Goal: Task Accomplishment & Management: Use online tool/utility

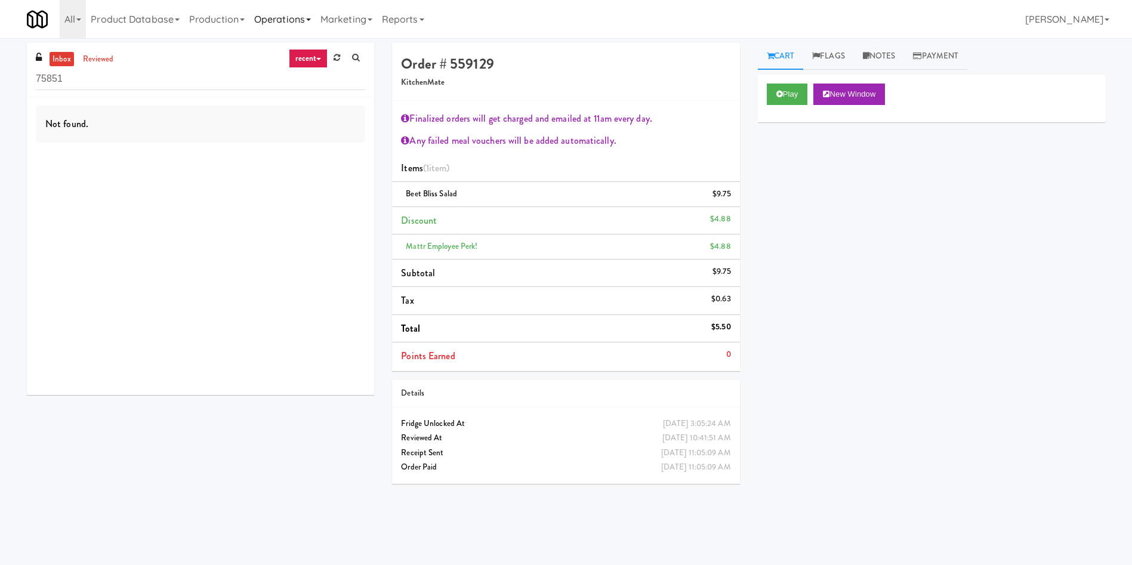
click at [286, 17] on link "Operations" at bounding box center [282, 19] width 66 height 38
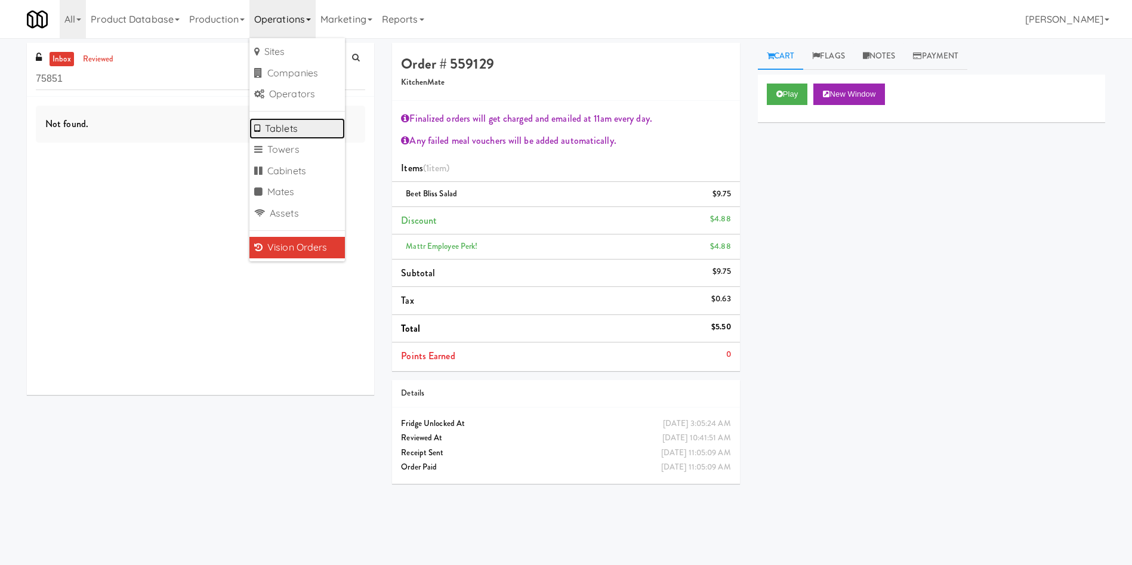
click at [308, 138] on link "Tablets" at bounding box center [296, 128] width 95 height 21
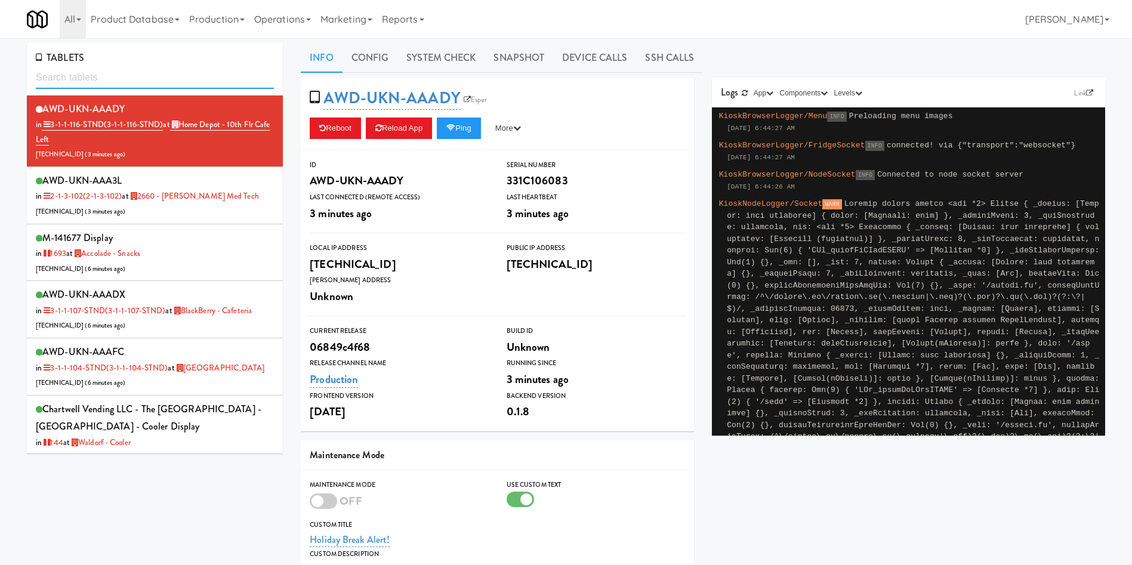
click at [98, 71] on input "text" at bounding box center [155, 78] width 238 height 22
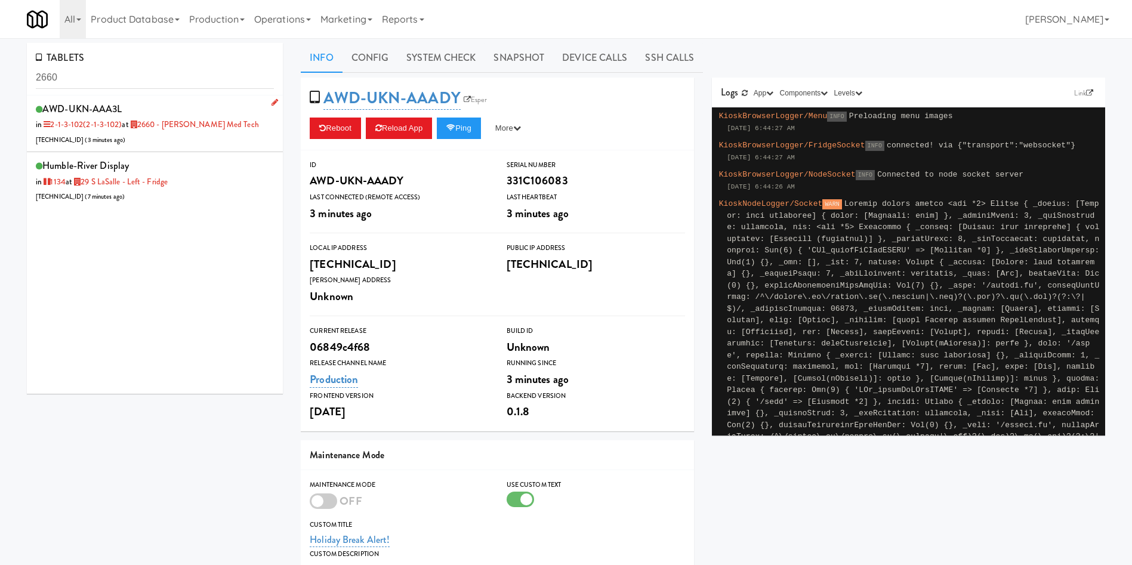
click at [217, 142] on div "AWD-UKN-AAA3L in 2-1-3-102 (2-1-3-102) at 2660 - [PERSON_NAME] Med Tech [TECHNI…" at bounding box center [155, 123] width 238 height 47
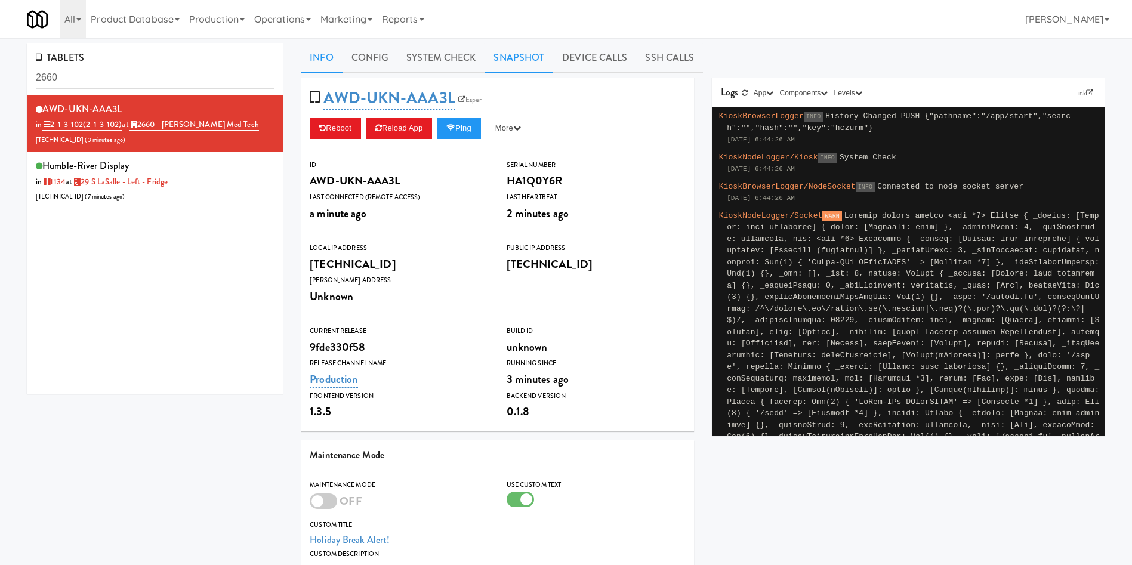
click at [509, 61] on link "Snapshot" at bounding box center [518, 58] width 69 height 30
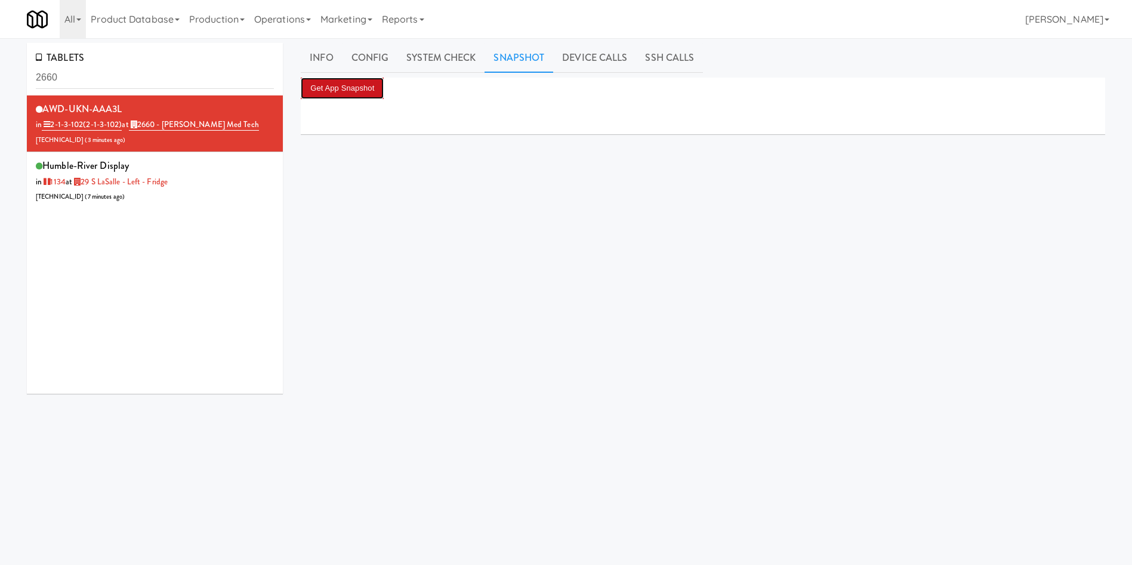
click at [362, 82] on button "Get App Snapshot" at bounding box center [342, 88] width 83 height 21
click at [329, 58] on link "Info" at bounding box center [321, 58] width 41 height 30
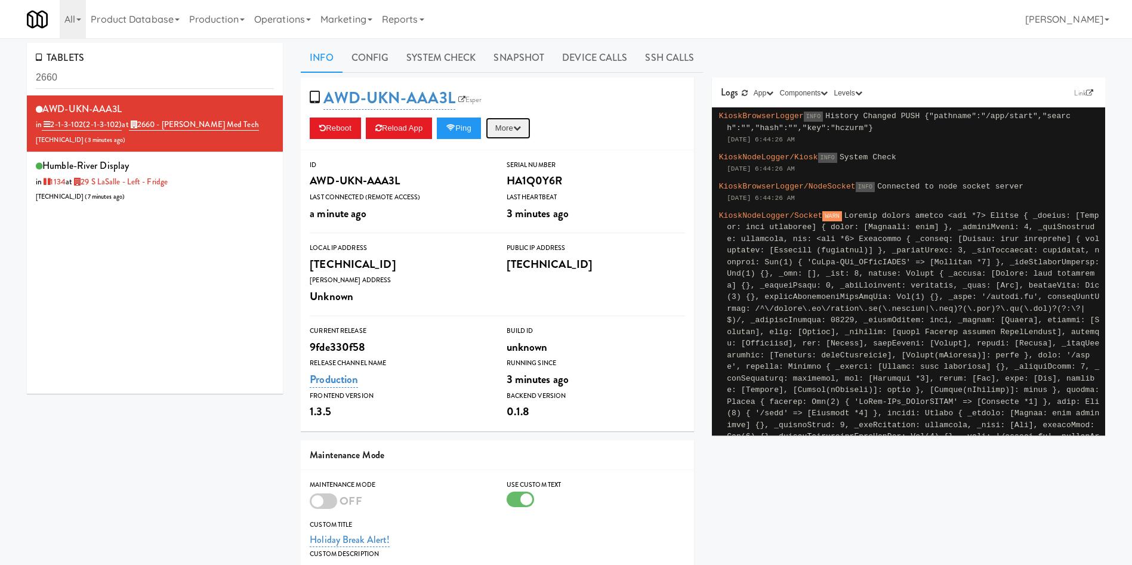
click at [516, 129] on button "More" at bounding box center [508, 128] width 45 height 21
click at [501, 171] on link "Restart Server" at bounding box center [481, 173] width 109 height 21
click at [530, 65] on link "Snapshot" at bounding box center [518, 58] width 69 height 30
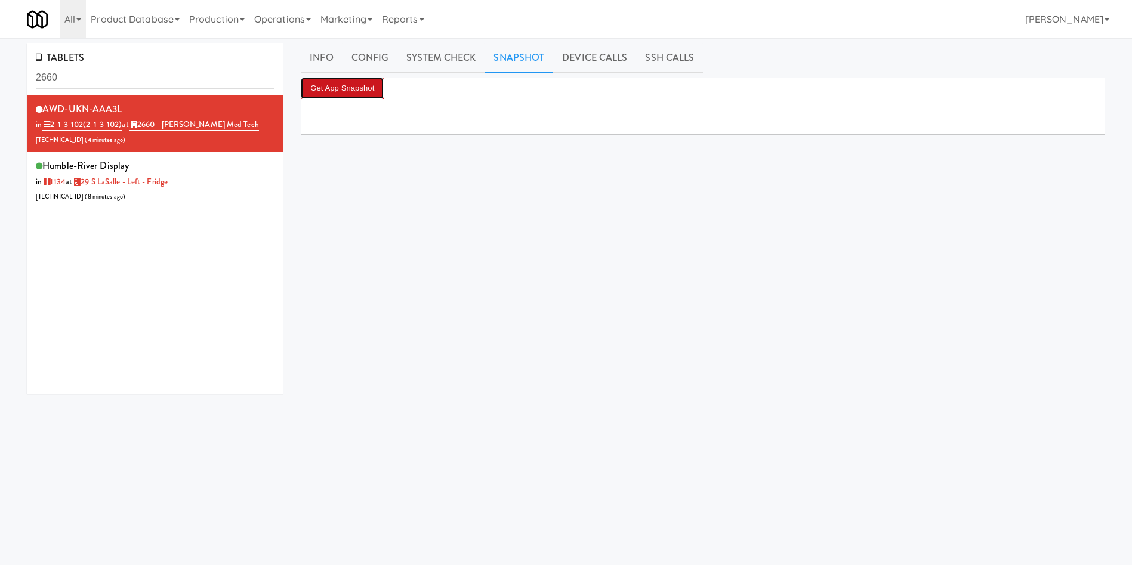
click at [356, 88] on button "Get App Snapshot" at bounding box center [342, 88] width 83 height 21
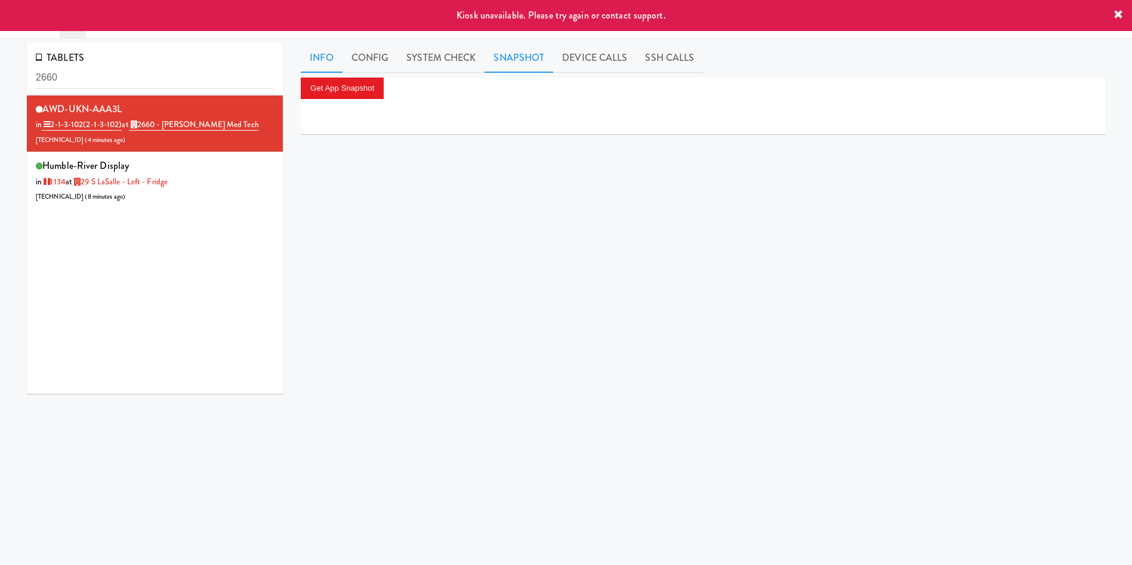
click at [322, 58] on link "Info" at bounding box center [321, 58] width 41 height 30
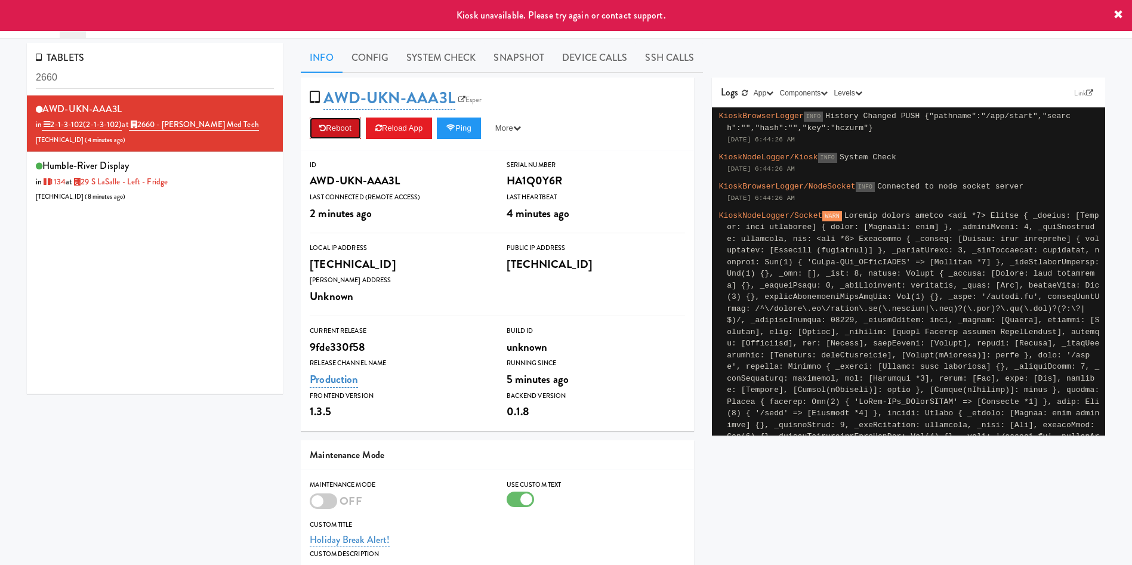
click at [325, 129] on icon at bounding box center [322, 128] width 7 height 8
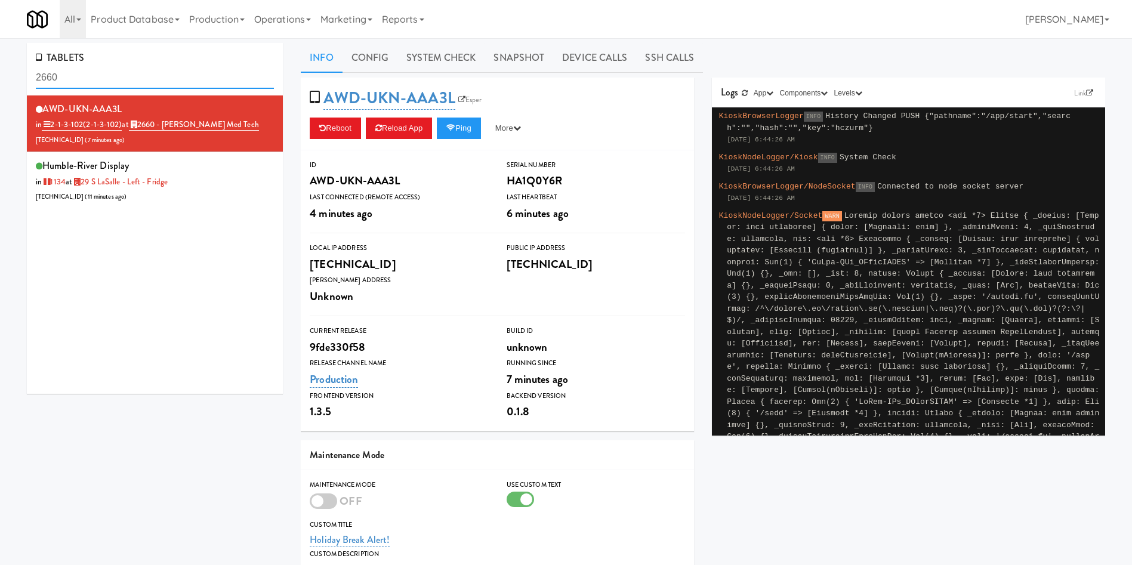
drag, startPoint x: 81, startPoint y: 79, endPoint x: 0, endPoint y: 81, distance: 80.5
click at [0, 81] on div "TABLETS 2660 AWD-UKN-AAA3L in 2-1-3-102 (2-1-3-102) at 2660 - [PERSON_NAME] Med…" at bounding box center [566, 391] width 1132 height 696
drag, startPoint x: 222, startPoint y: 185, endPoint x: 209, endPoint y: 134, distance: 52.2
click at [221, 185] on div "humble-river Display in [DATE] at 29 S LaSalle - Left - Fridge [TECHNICAL_ID] (…" at bounding box center [155, 180] width 238 height 47
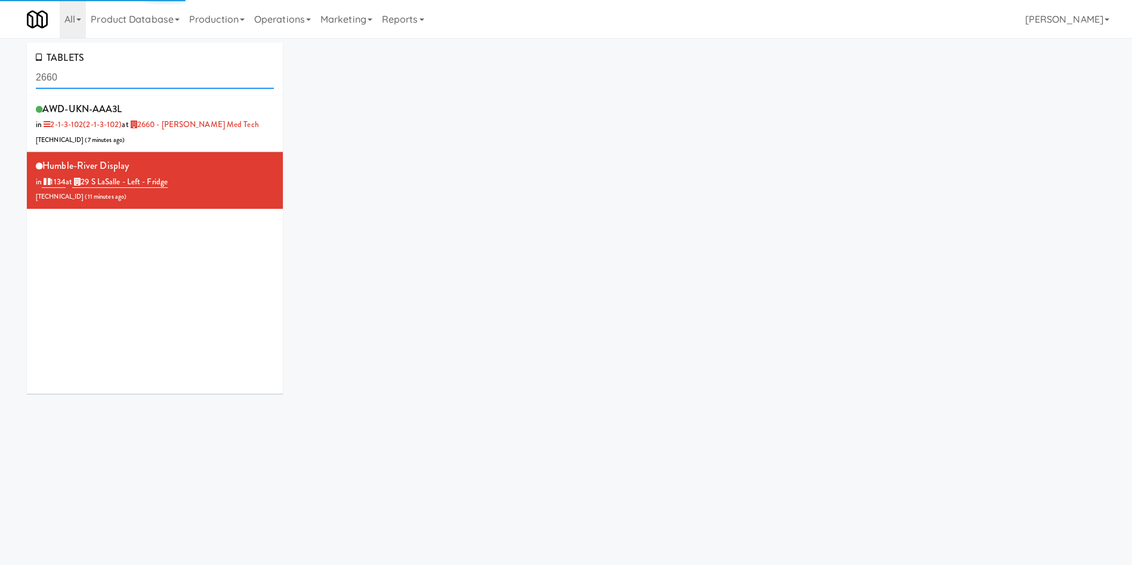
click at [111, 80] on input "2660" at bounding box center [155, 78] width 238 height 22
drag, startPoint x: 111, startPoint y: 80, endPoint x: 0, endPoint y: 64, distance: 112.0
click at [0, 64] on div "TABLETS 2660 AWD-UKN-AAA3L in 2-1-3-102 (2-1-3-102) at 2660 - [PERSON_NAME] Med…" at bounding box center [566, 223] width 1132 height 360
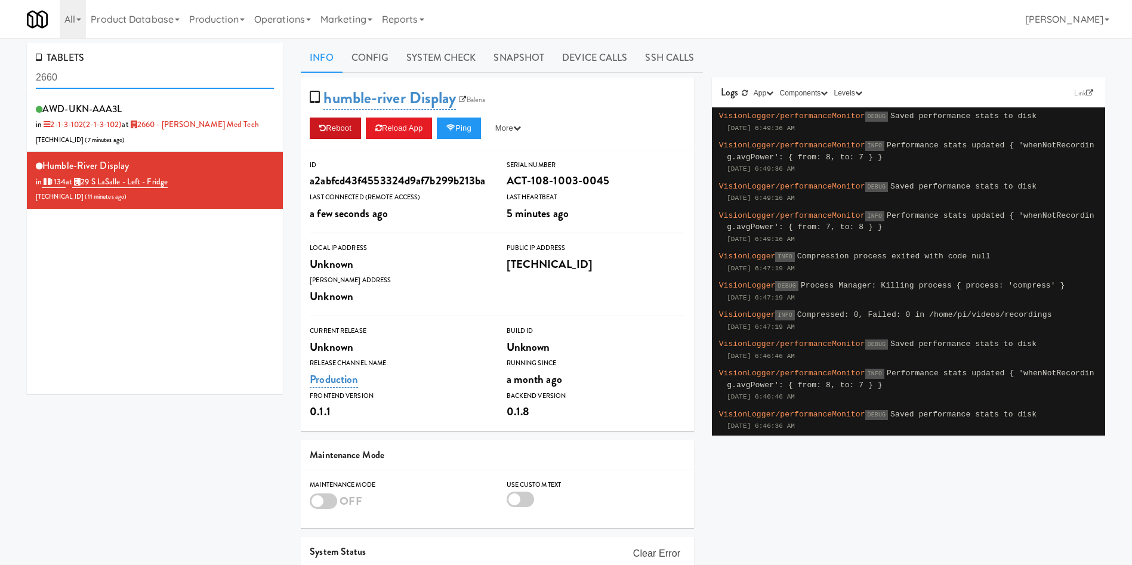
type input "2"
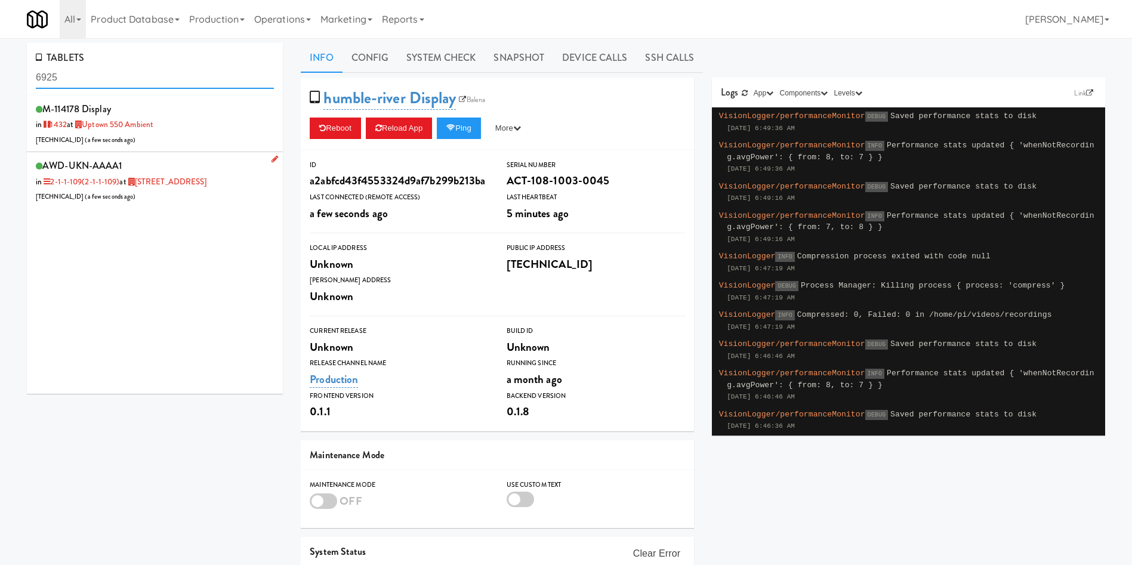
type input "6925"
click at [220, 191] on div "AWD-UKN-AAAA1 in 2-1-1-109 (2-1-1-109) at [STREET_ADDRESS] [TECHNICAL_ID] ( a f…" at bounding box center [155, 180] width 238 height 47
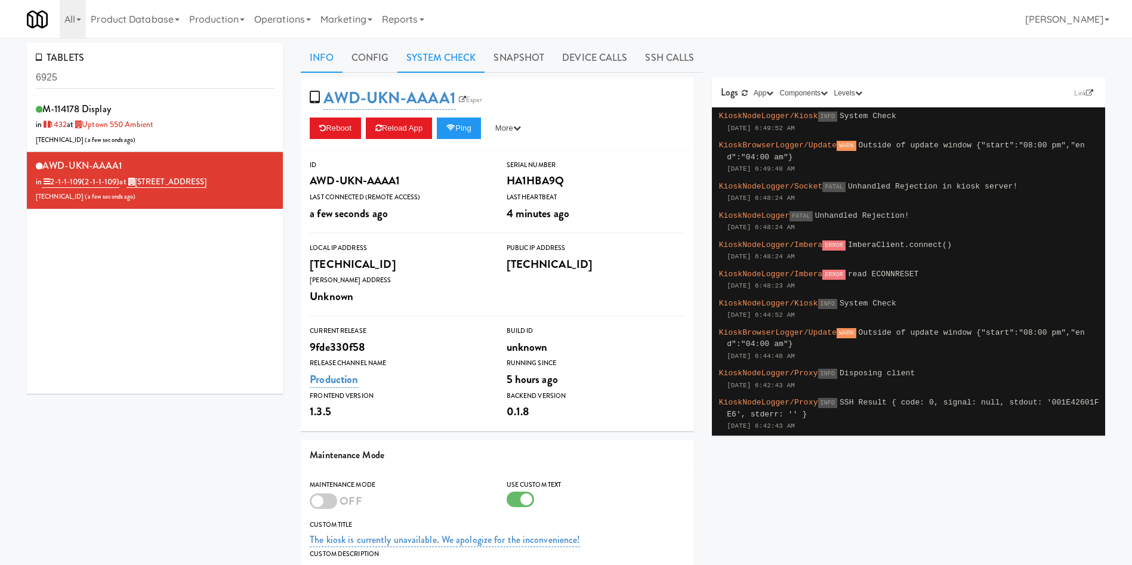
click at [465, 62] on link "System Check" at bounding box center [440, 58] width 87 height 30
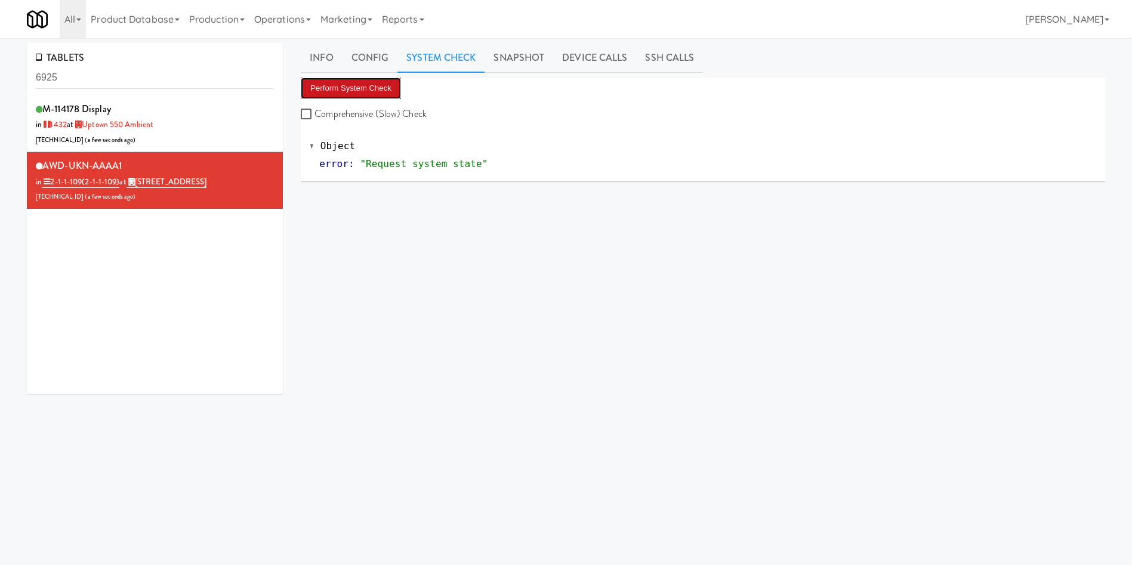
click at [373, 89] on button "Perform System Check" at bounding box center [351, 88] width 100 height 21
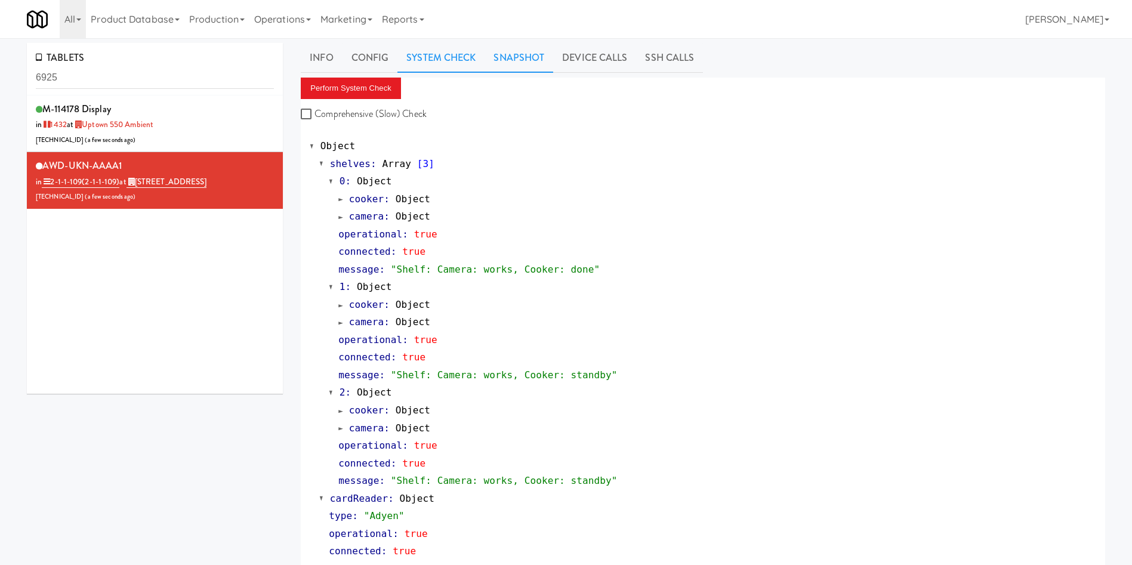
click at [519, 58] on link "Snapshot" at bounding box center [518, 58] width 69 height 30
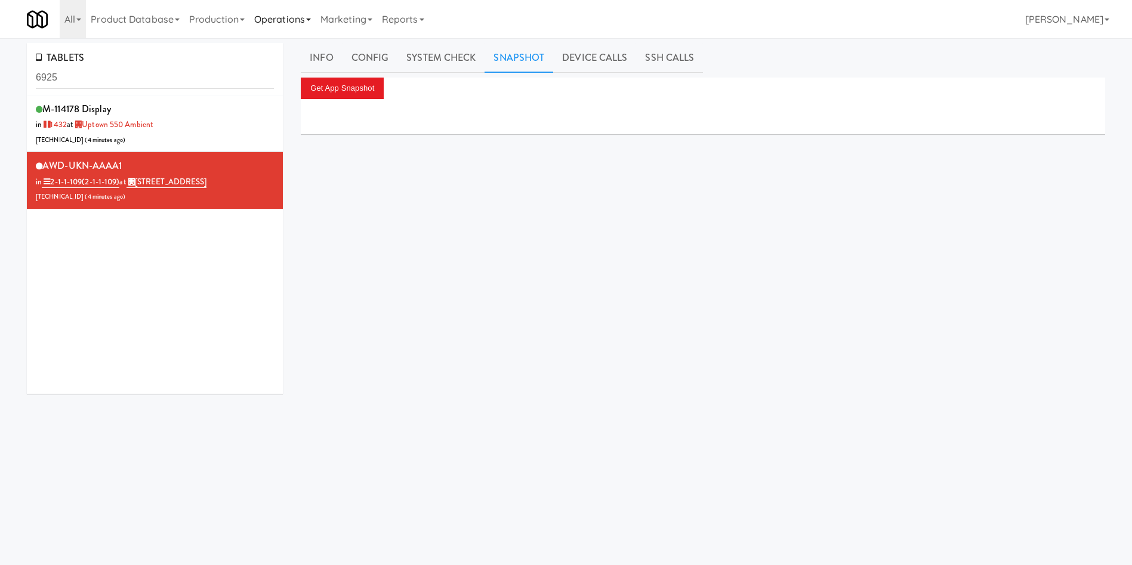
click at [269, 20] on link "Operations" at bounding box center [282, 19] width 66 height 38
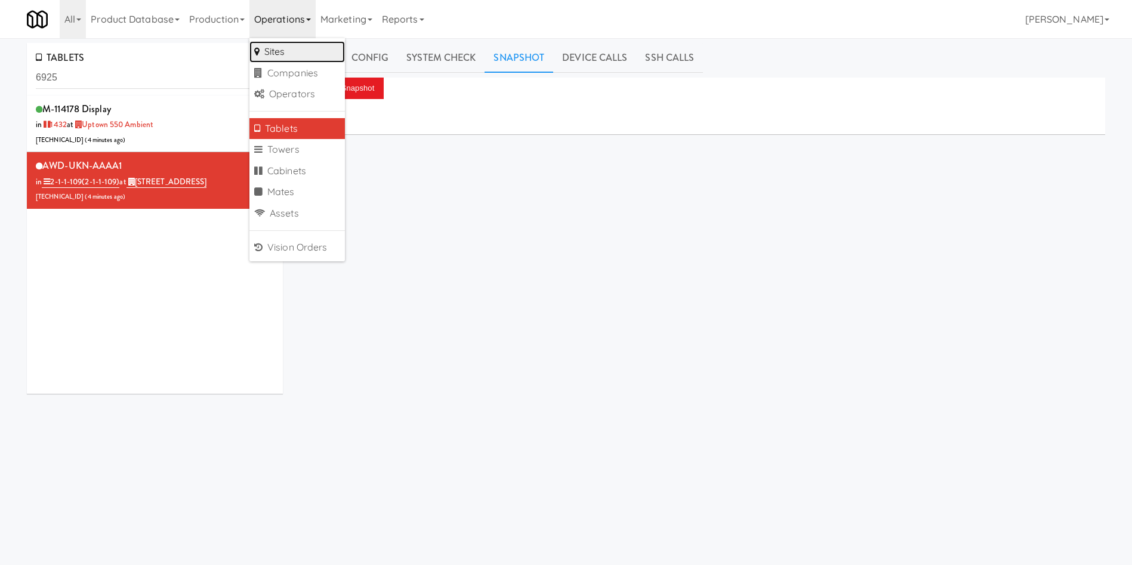
click at [319, 55] on link "Sites" at bounding box center [296, 51] width 95 height 21
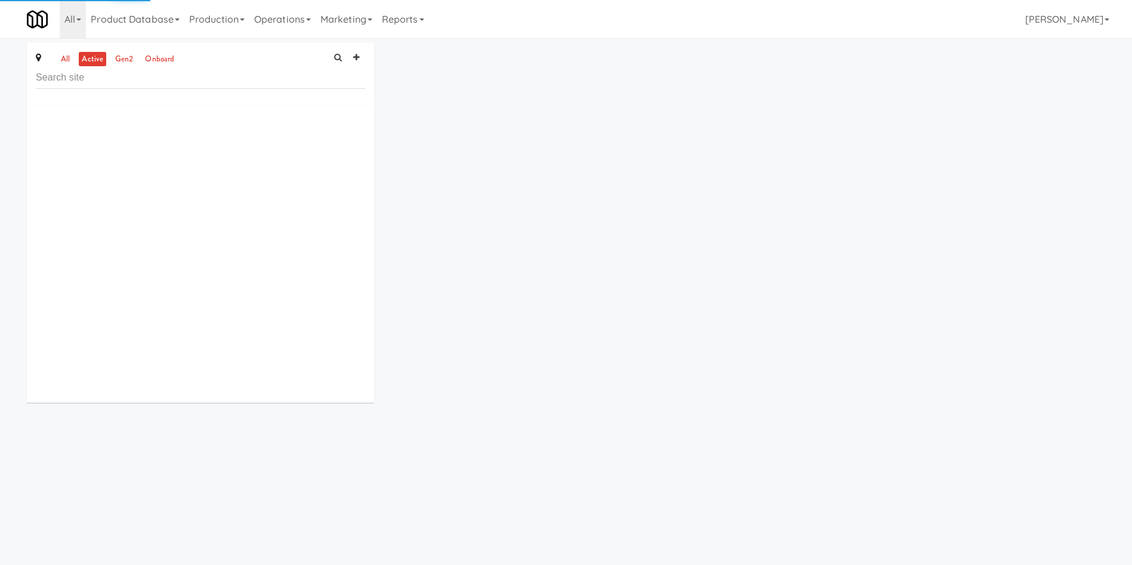
click at [174, 78] on input "text" at bounding box center [200, 78] width 329 height 22
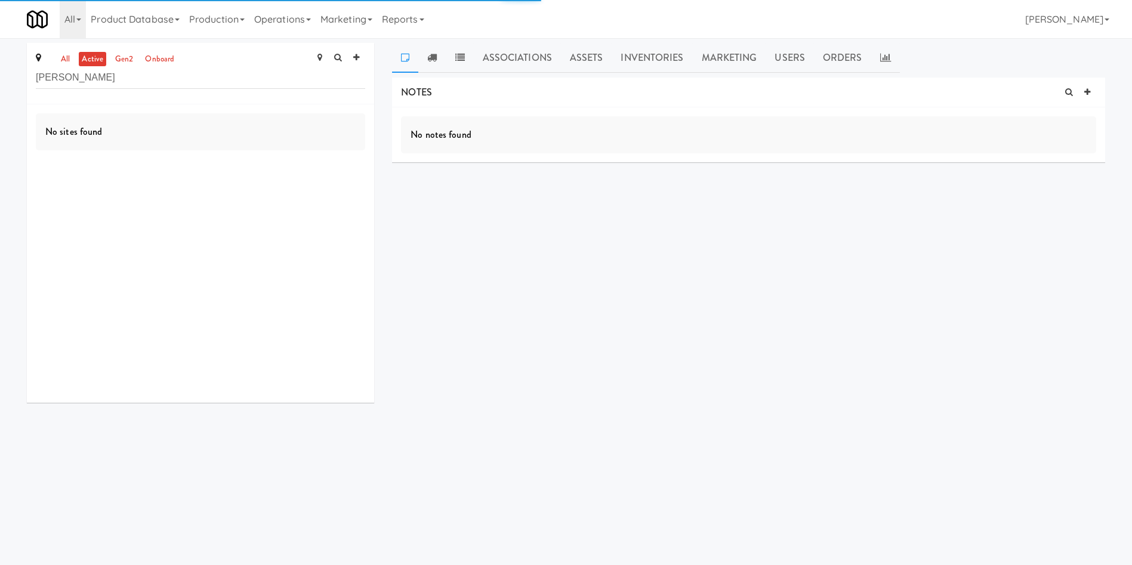
drag, startPoint x: 194, startPoint y: 73, endPoint x: 143, endPoint y: 81, distance: 51.9
click at [143, 81] on input "[PERSON_NAME]" at bounding box center [200, 78] width 329 height 22
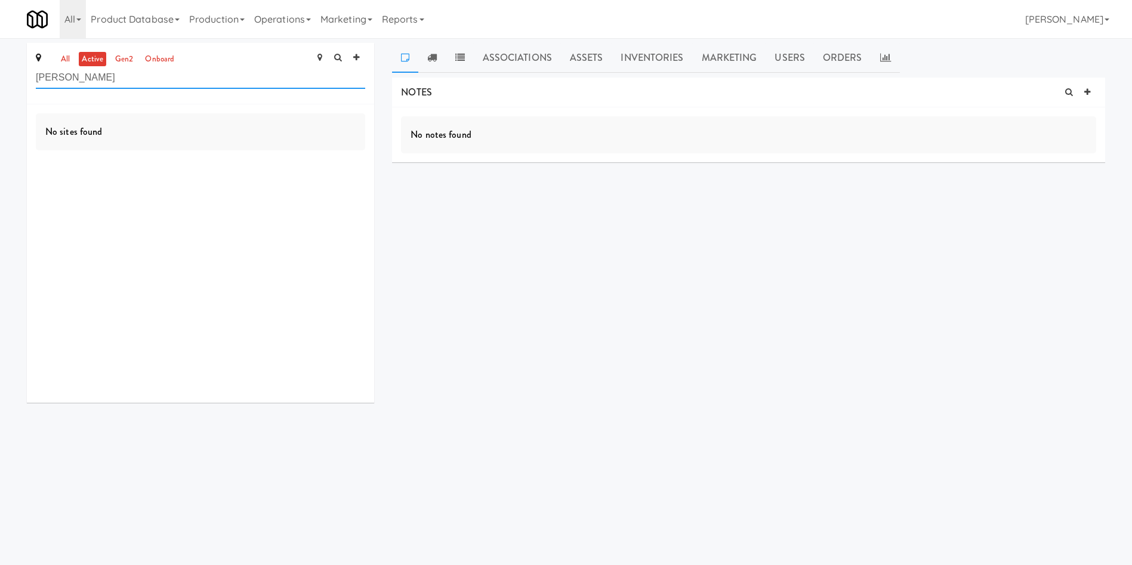
click at [86, 76] on input "[PERSON_NAME]" at bounding box center [200, 78] width 329 height 22
type input "[PERSON_NAME]"
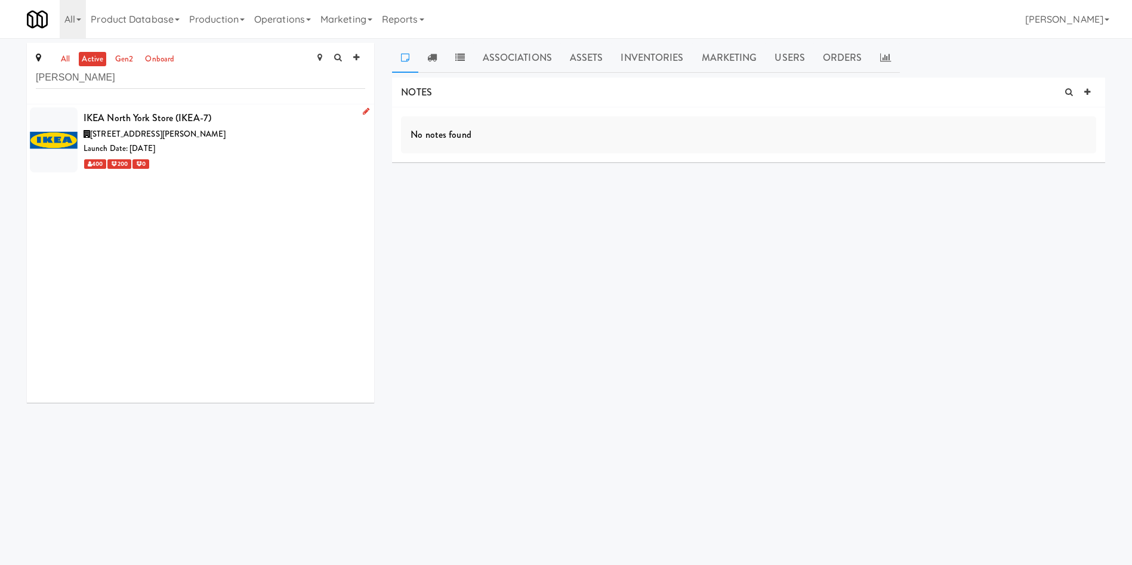
click at [294, 144] on div "Launch Date: [DATE]" at bounding box center [225, 148] width 282 height 15
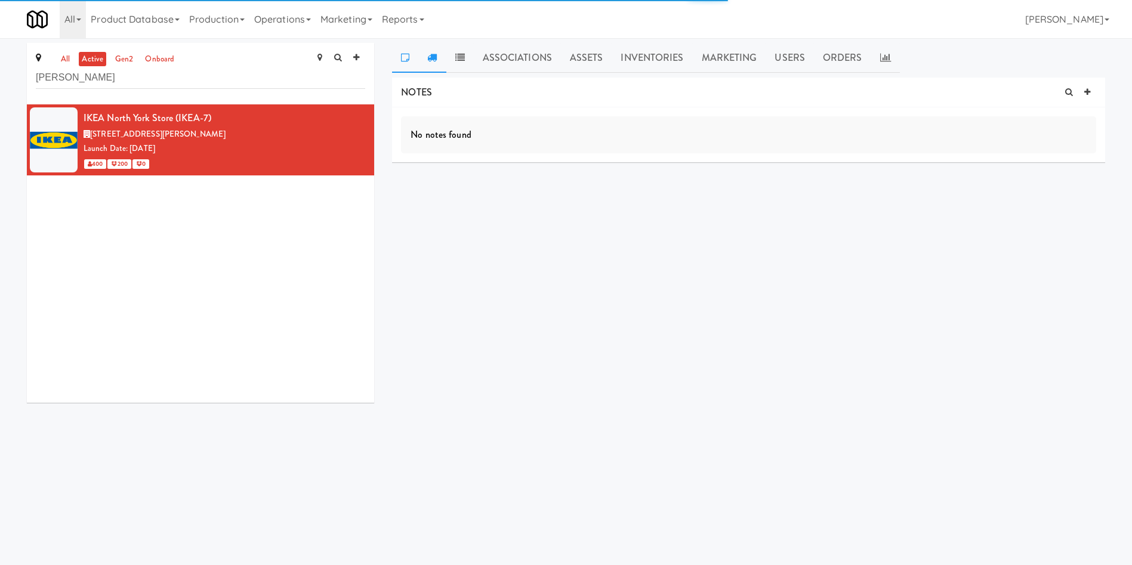
click at [433, 61] on icon at bounding box center [432, 57] width 10 height 10
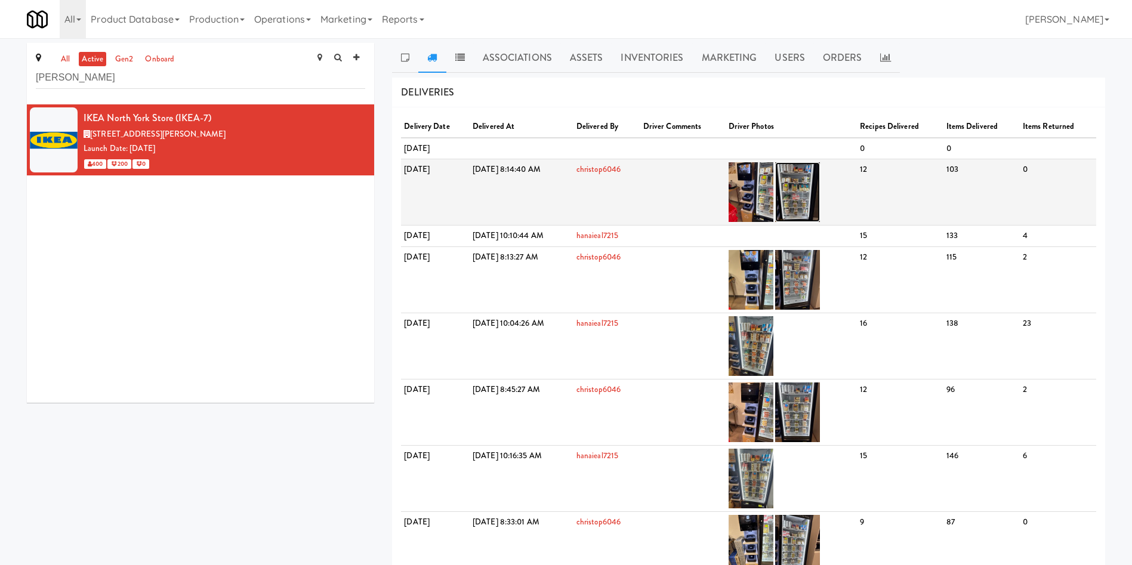
click at [820, 194] on img at bounding box center [797, 192] width 45 height 60
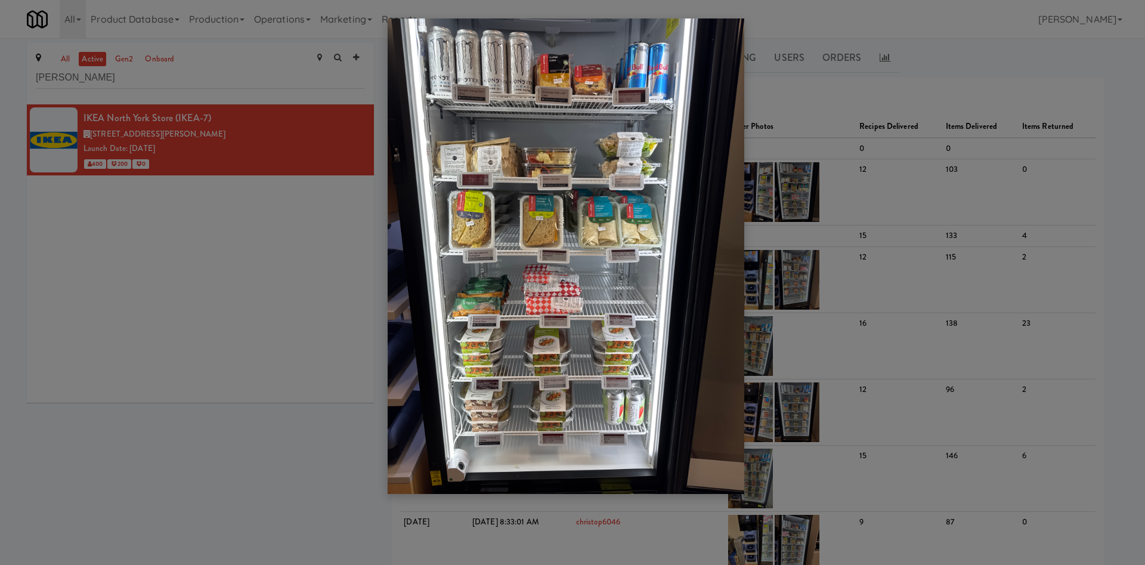
drag, startPoint x: 64, startPoint y: 312, endPoint x: 78, endPoint y: 310, distance: 13.2
click at [68, 313] on div at bounding box center [572, 282] width 1145 height 565
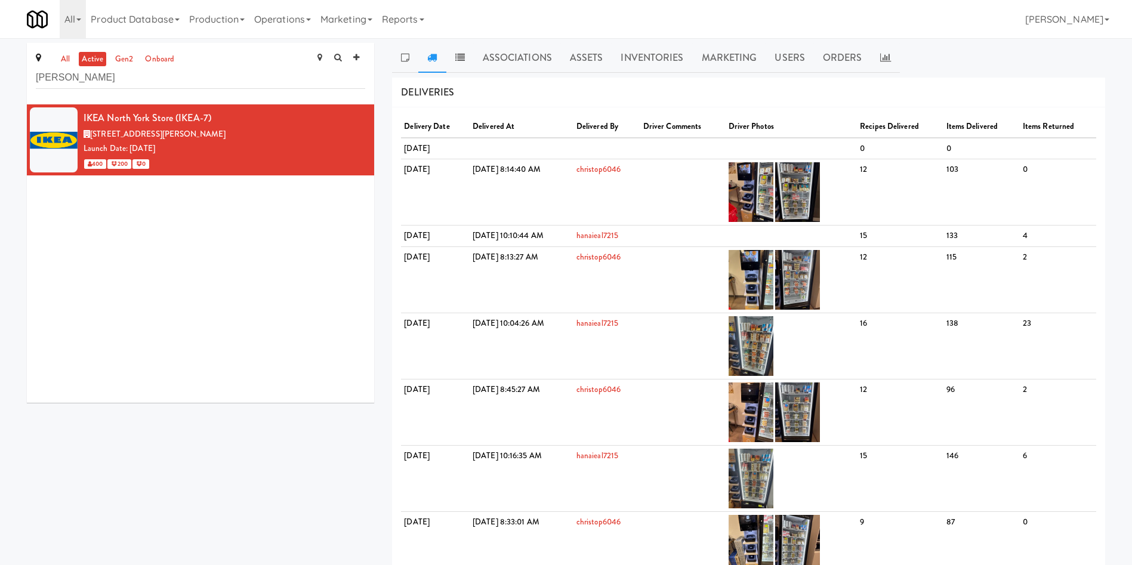
drag, startPoint x: 654, startPoint y: 49, endPoint x: 216, endPoint y: 39, distance: 438.6
click at [654, 51] on link "Inventories" at bounding box center [651, 58] width 81 height 30
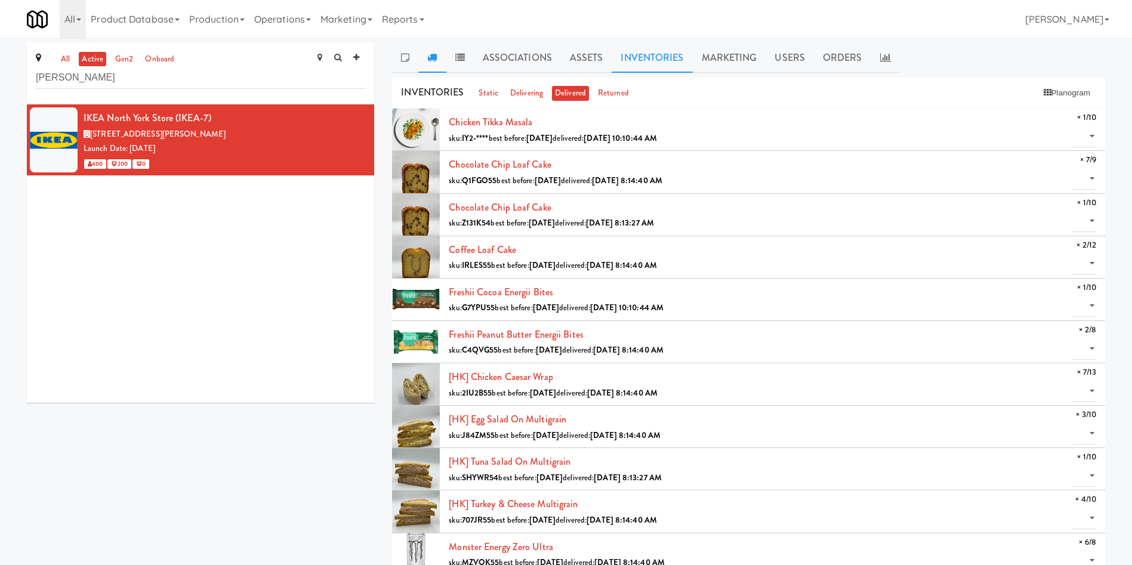
click at [424, 56] on link at bounding box center [431, 58] width 27 height 30
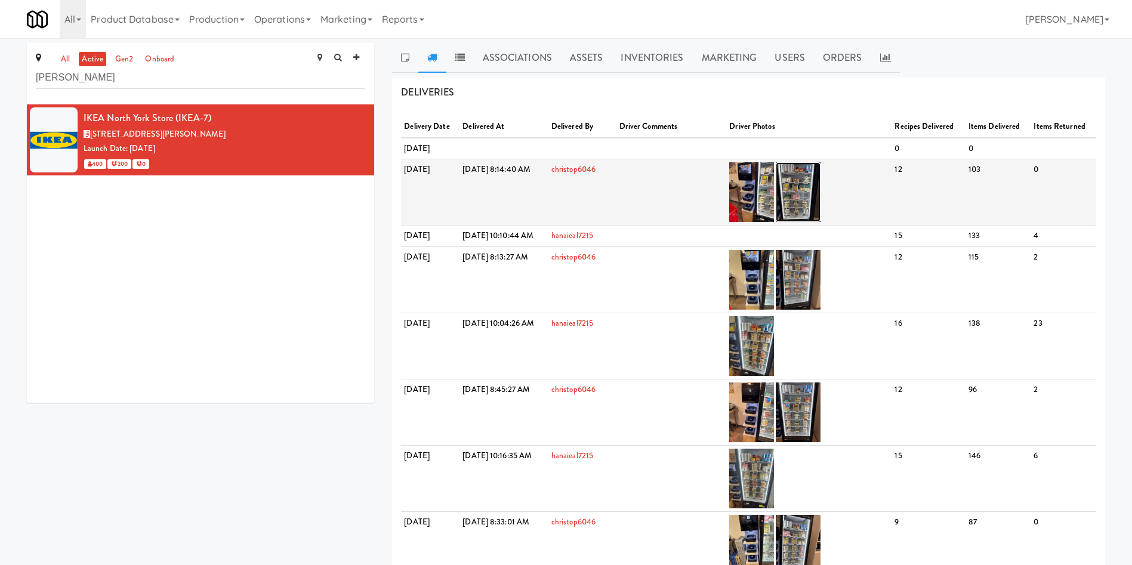
click at [820, 199] on img at bounding box center [798, 192] width 45 height 60
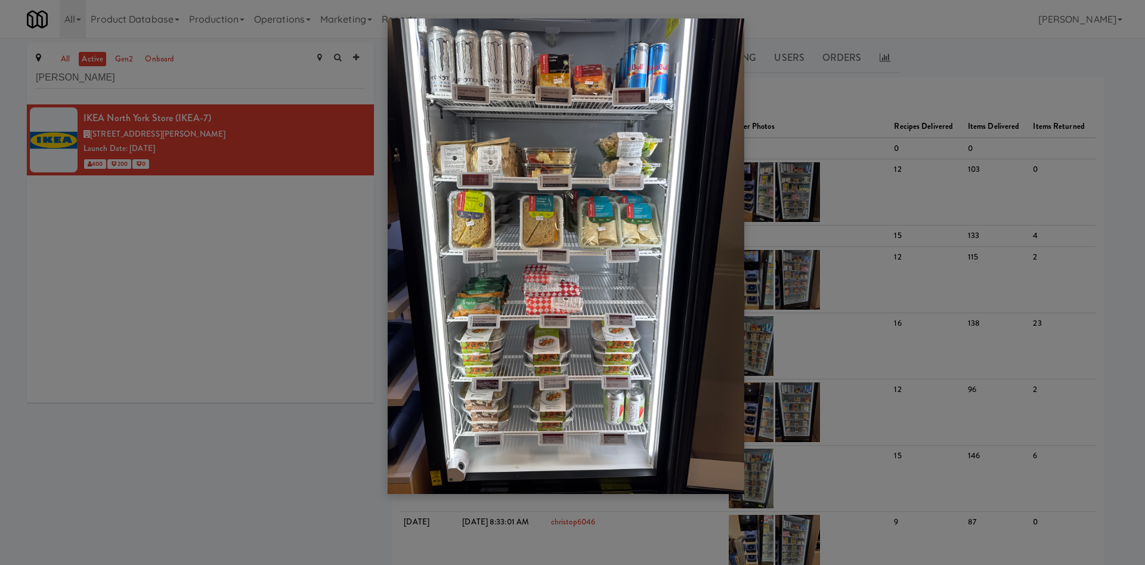
click at [286, 355] on div at bounding box center [572, 282] width 1145 height 565
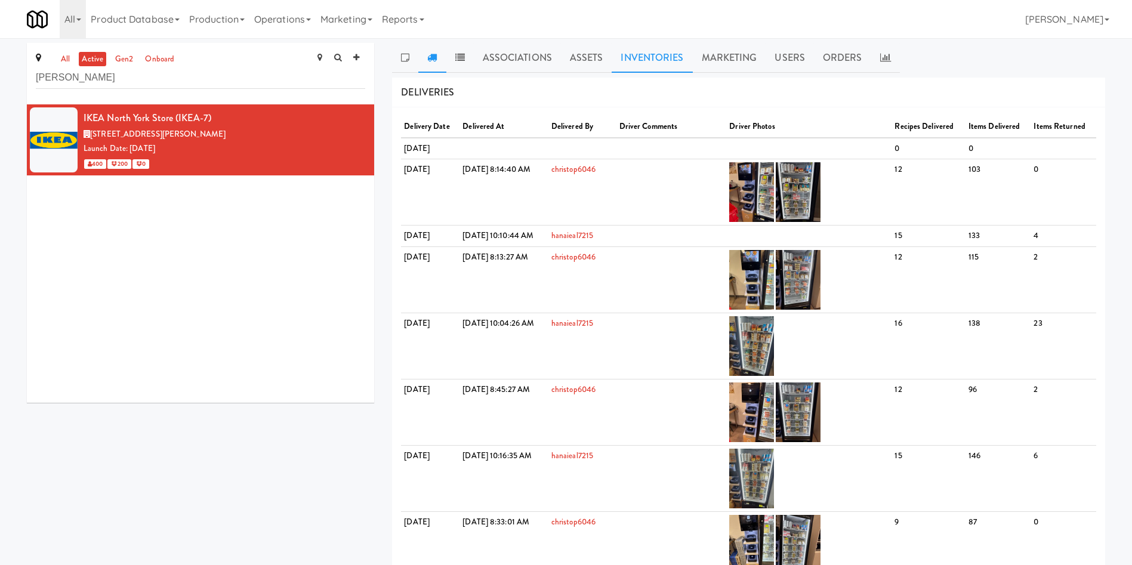
click at [646, 64] on link "Inventories" at bounding box center [651, 58] width 81 height 30
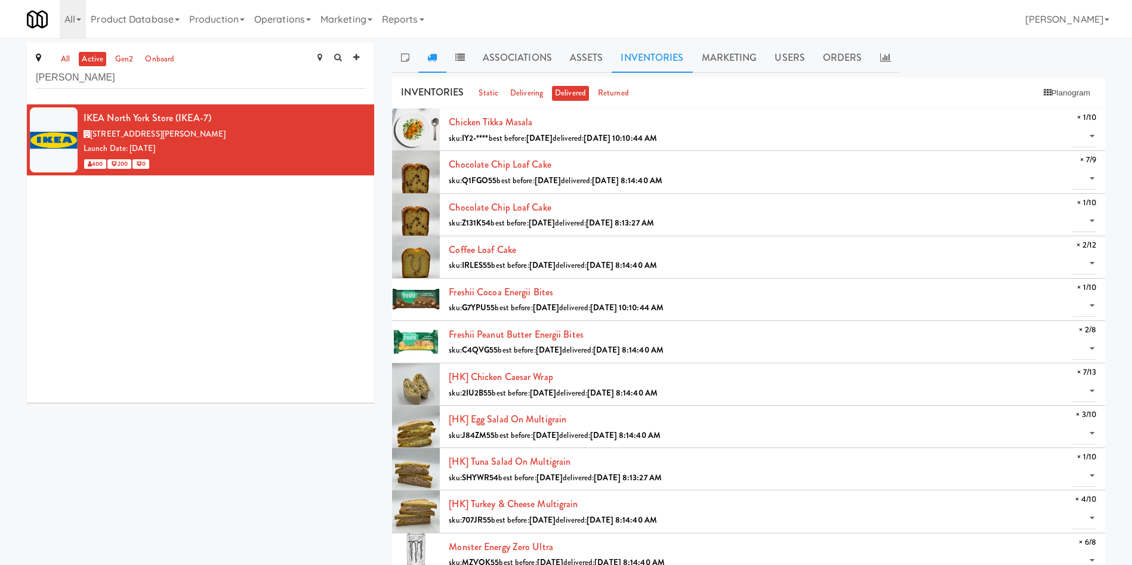
click at [439, 67] on link at bounding box center [431, 58] width 27 height 30
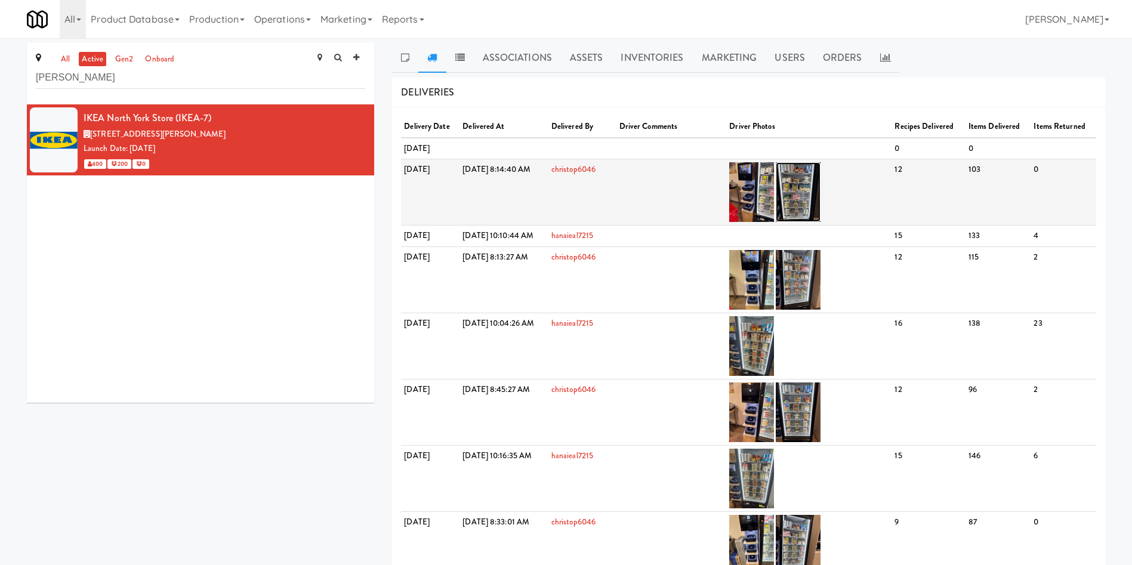
click at [820, 194] on img at bounding box center [798, 192] width 45 height 60
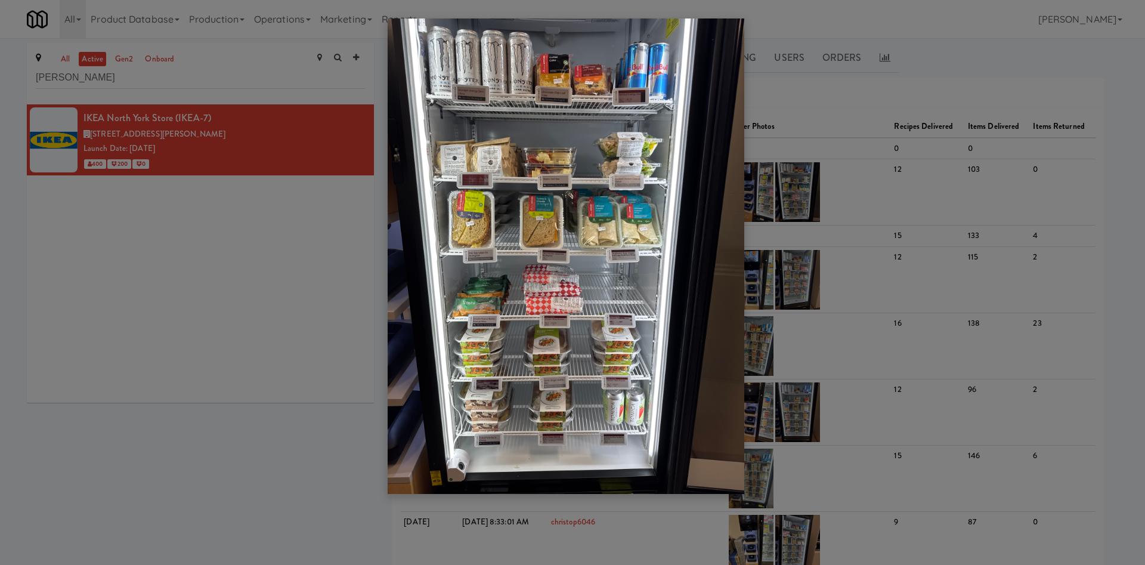
click at [254, 338] on div at bounding box center [572, 282] width 1145 height 565
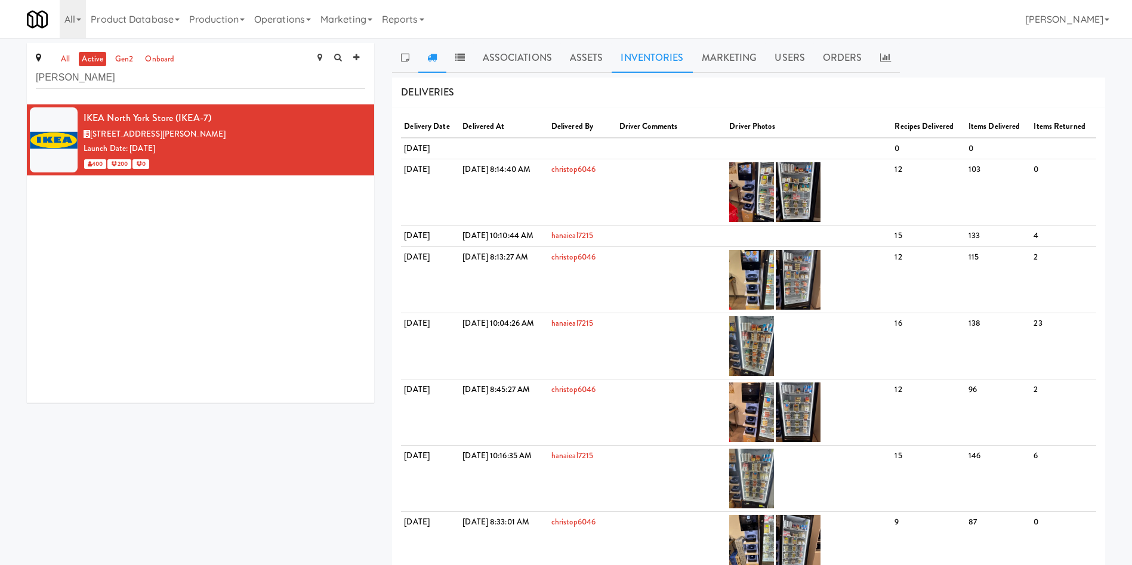
click at [656, 45] on link "Inventories" at bounding box center [651, 58] width 81 height 30
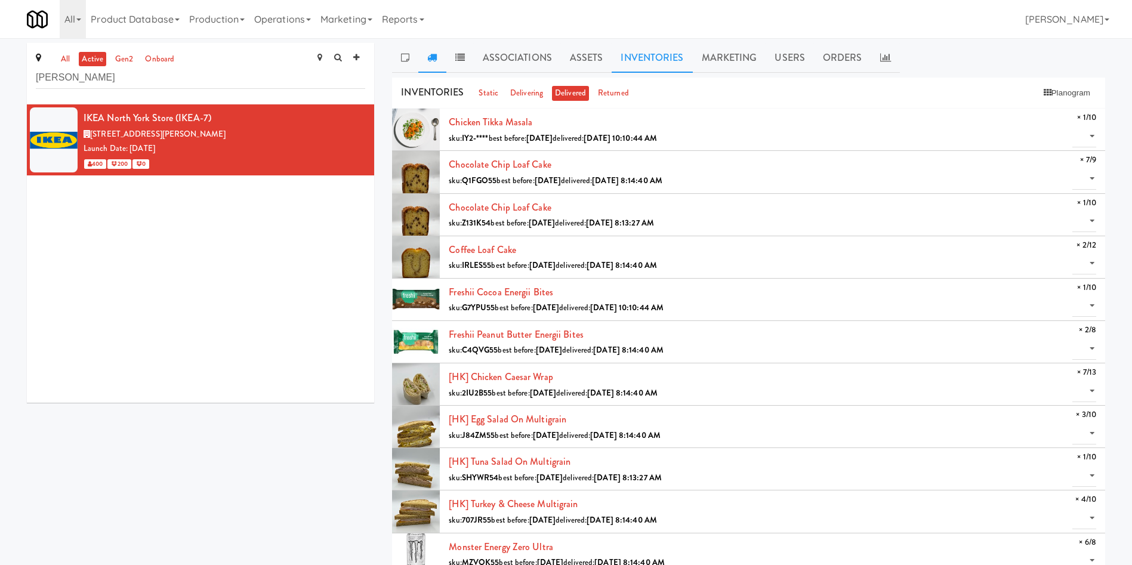
click at [424, 50] on link at bounding box center [431, 58] width 27 height 30
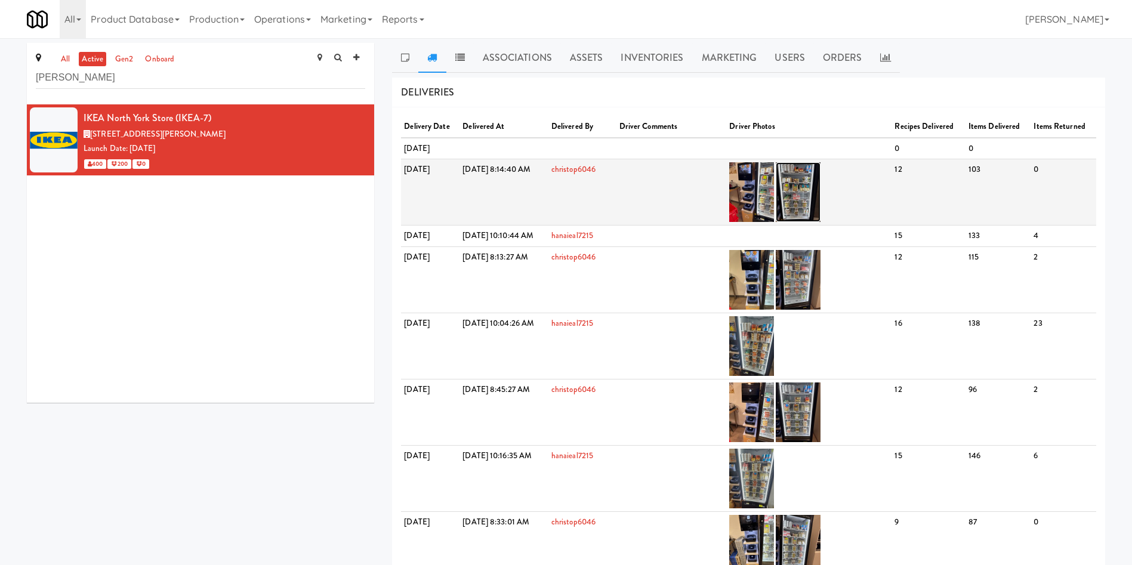
click at [820, 190] on img at bounding box center [798, 192] width 45 height 60
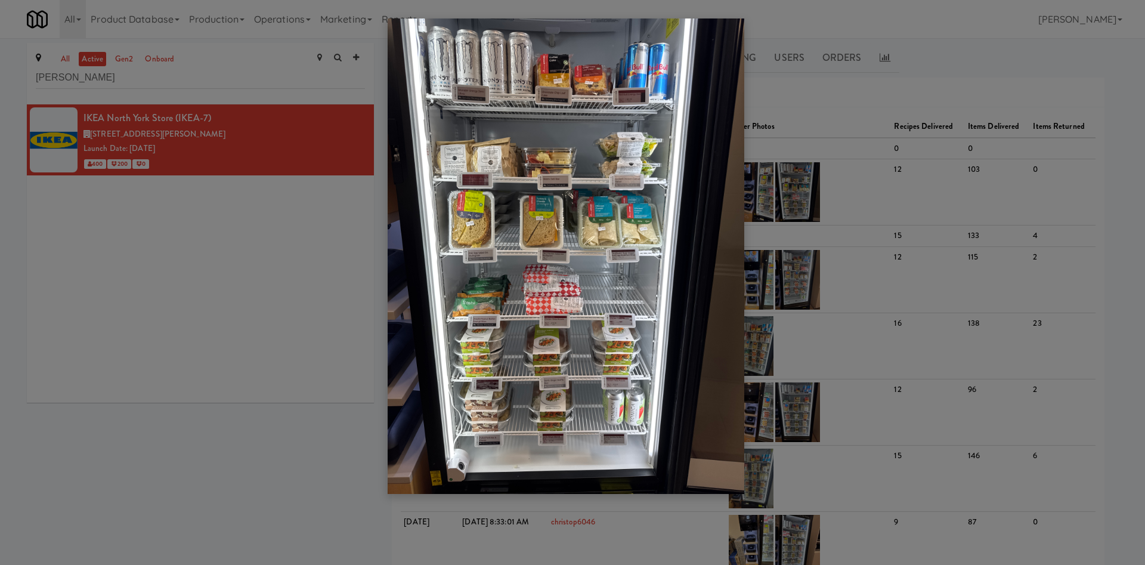
click at [294, 251] on div at bounding box center [572, 282] width 1145 height 565
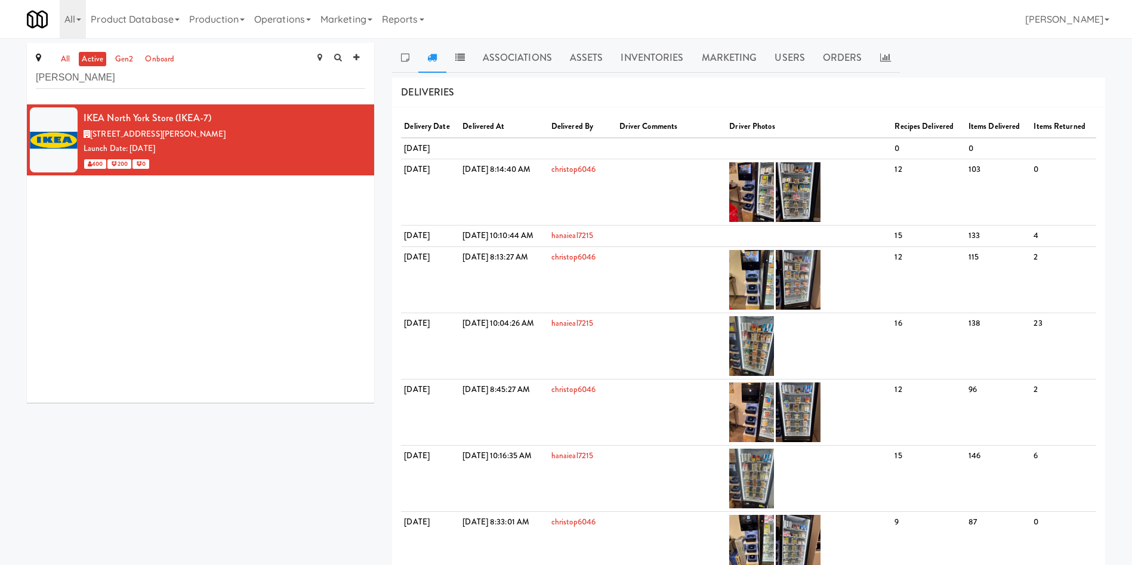
drag, startPoint x: 662, startPoint y: 65, endPoint x: 759, endPoint y: 103, distance: 104.2
click at [662, 64] on link "Inventories" at bounding box center [651, 58] width 81 height 30
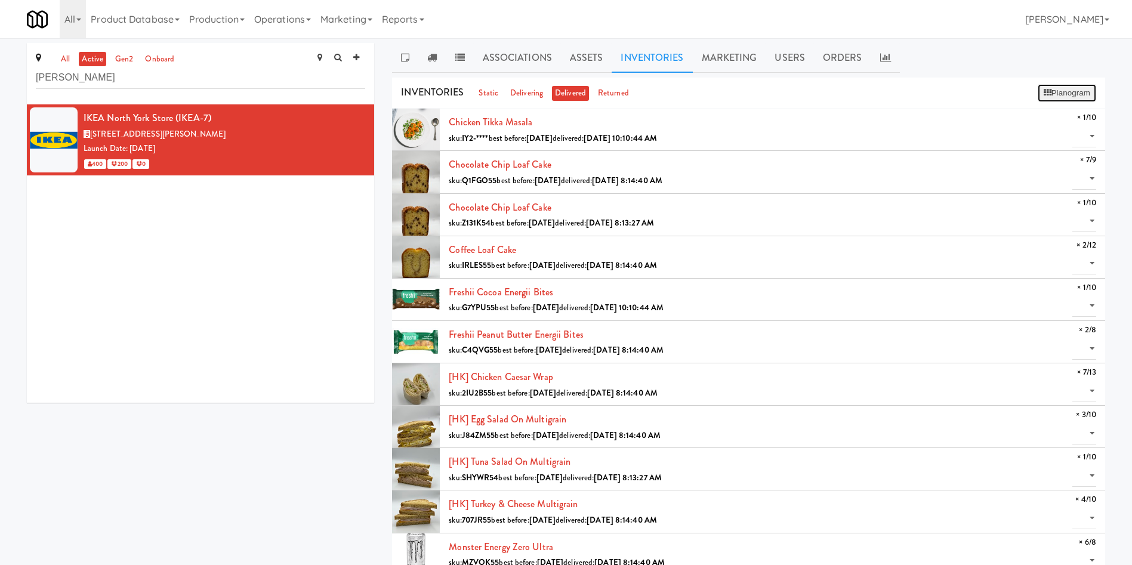
click at [1064, 89] on button "Planogram" at bounding box center [1066, 93] width 58 height 18
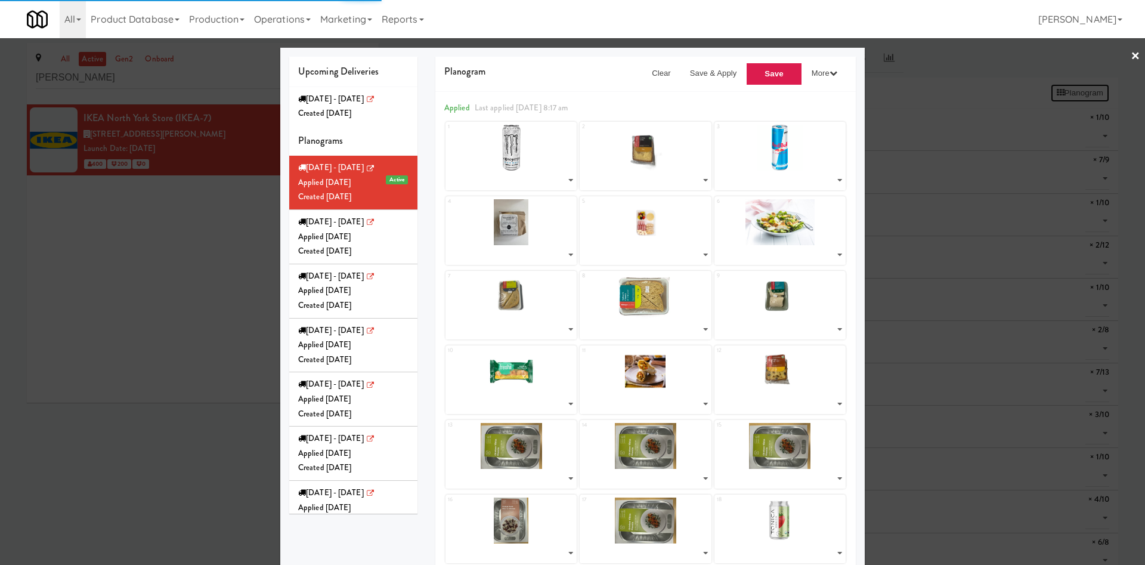
select select "number:273741"
select select "number:273870"
select select "number:260677"
select select "number:273788"
select select "number:273832"
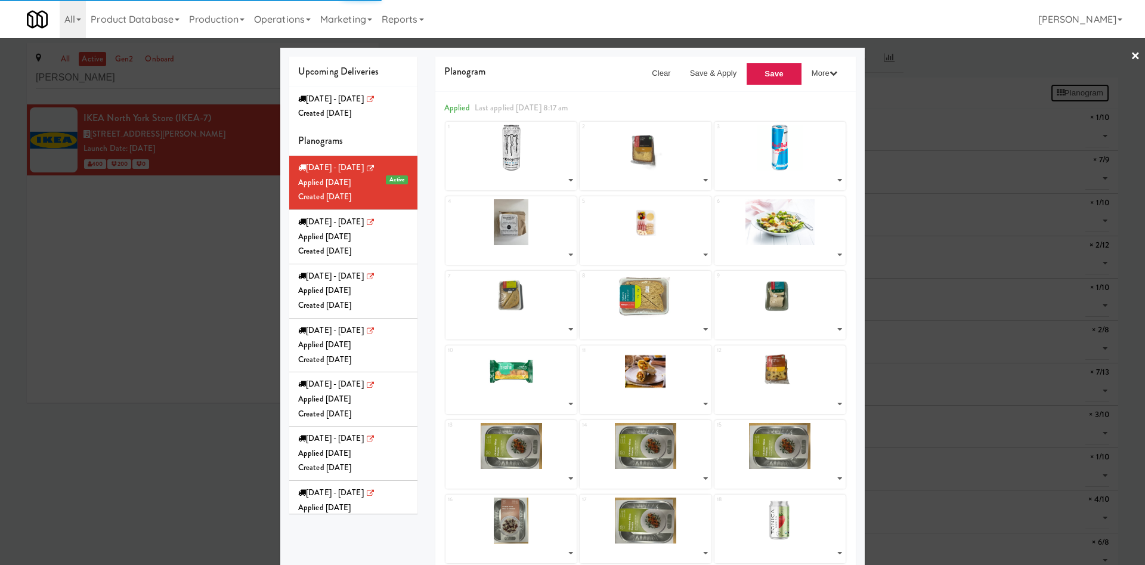
select select "number:273851"
select select "number:273978"
select select "number:273893"
select select "number:273967"
select select "number:273935"
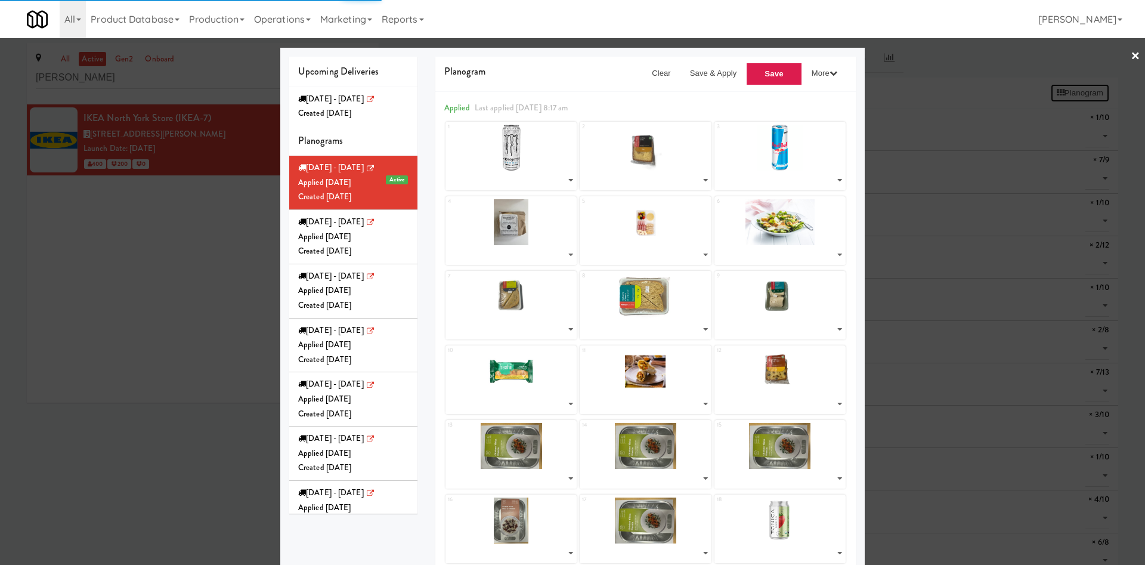
select select "number:273811"
select select "number:273952"
select select "number:270472"
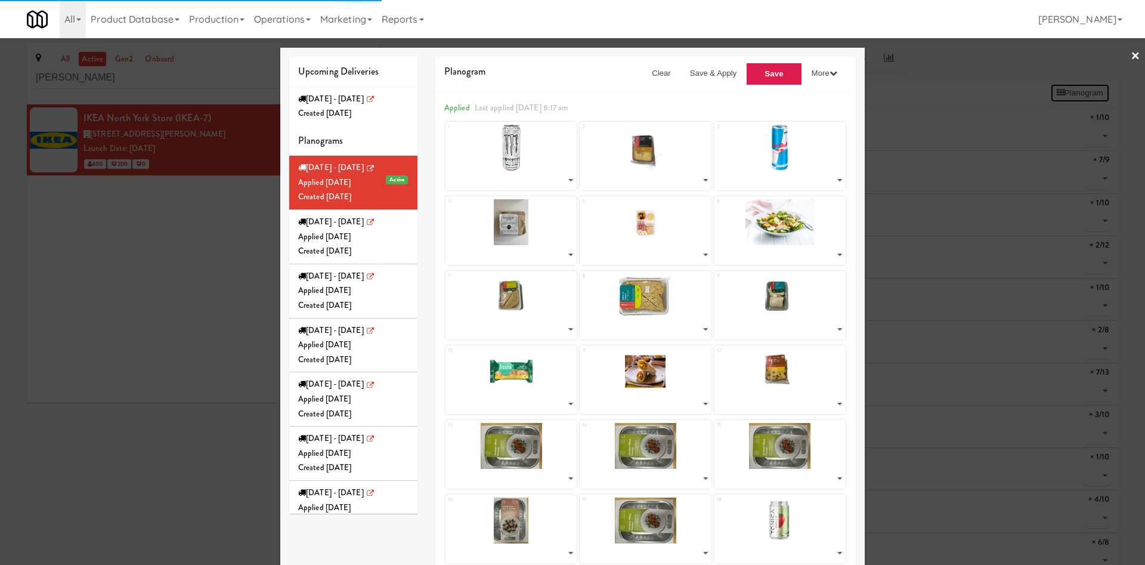
select select "number:270600"
select select "number:270472"
select select "number:273915"
select select "number:273952"
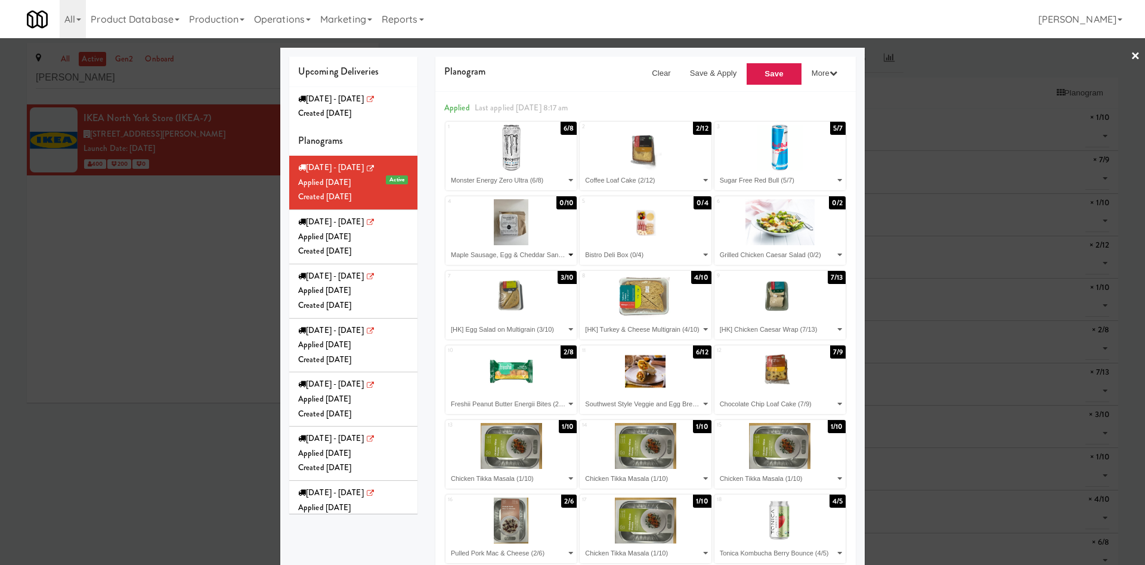
click at [530, 252] on select "- Empty - Chicken Tikka Masala (1/10) Chocolate Chip Loaf Cake (7/9) Chocolate …" at bounding box center [511, 255] width 128 height 20
click at [199, 331] on div at bounding box center [572, 282] width 1145 height 565
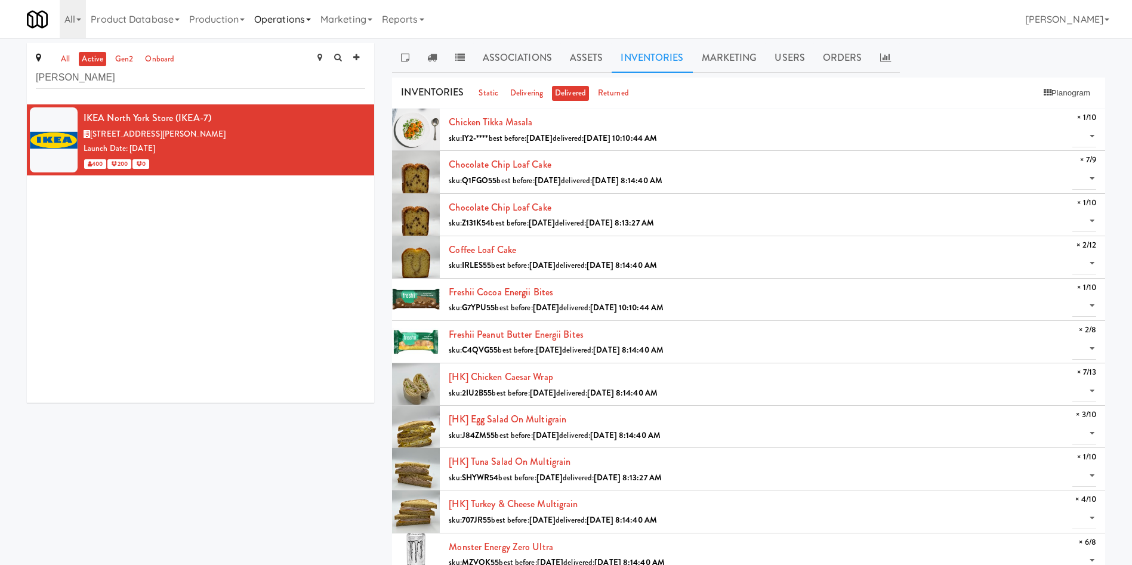
click at [289, 15] on link "Operations" at bounding box center [282, 19] width 66 height 38
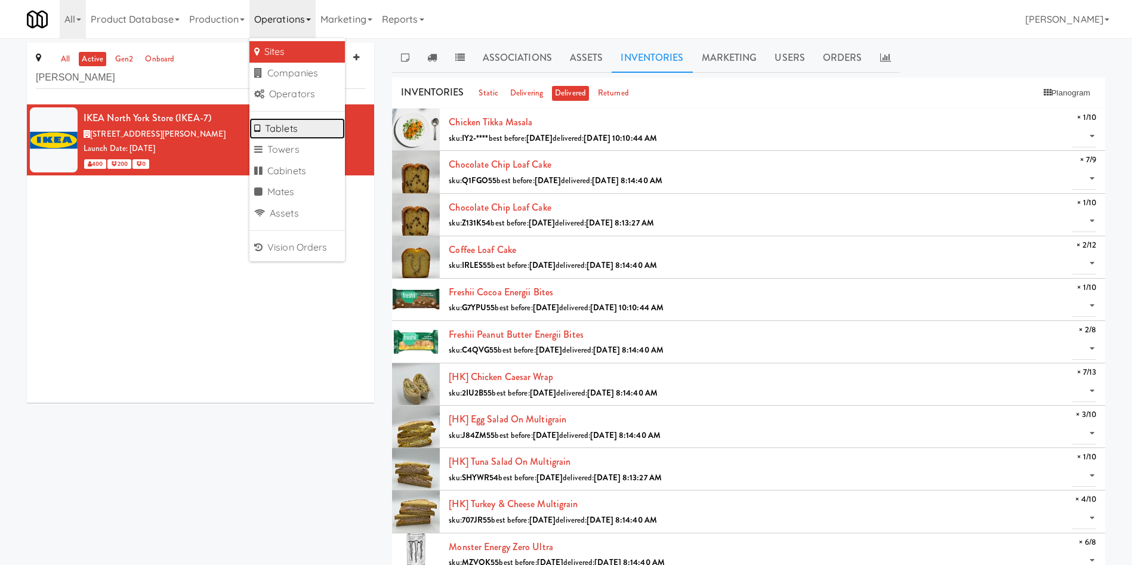
click at [287, 128] on link "Tablets" at bounding box center [296, 128] width 95 height 21
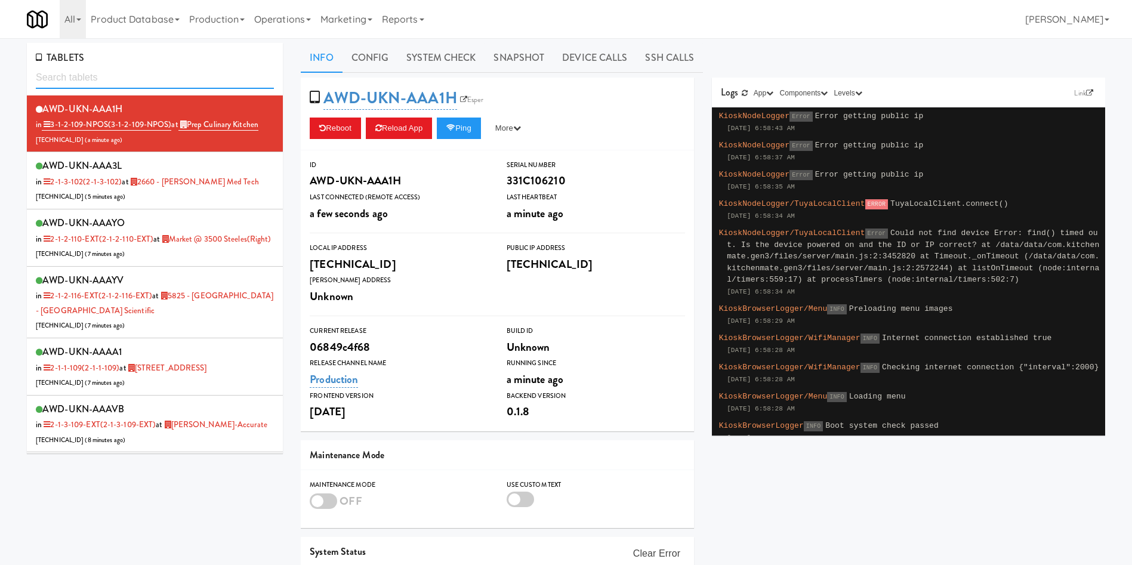
click at [140, 83] on input "text" at bounding box center [155, 78] width 238 height 22
type input "3"
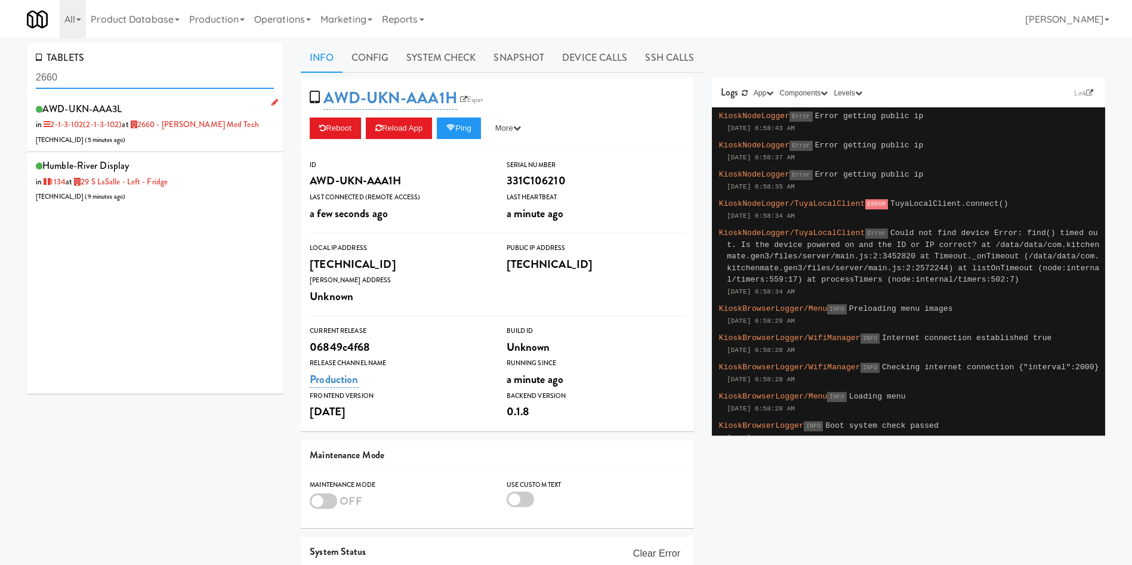
type input "2660"
click at [225, 129] on div "AWD-UKN-AAA3L in 2-1-3-102 (2-1-3-102) at 2660 - [PERSON_NAME] Med Tech [TECHNI…" at bounding box center [155, 123] width 238 height 47
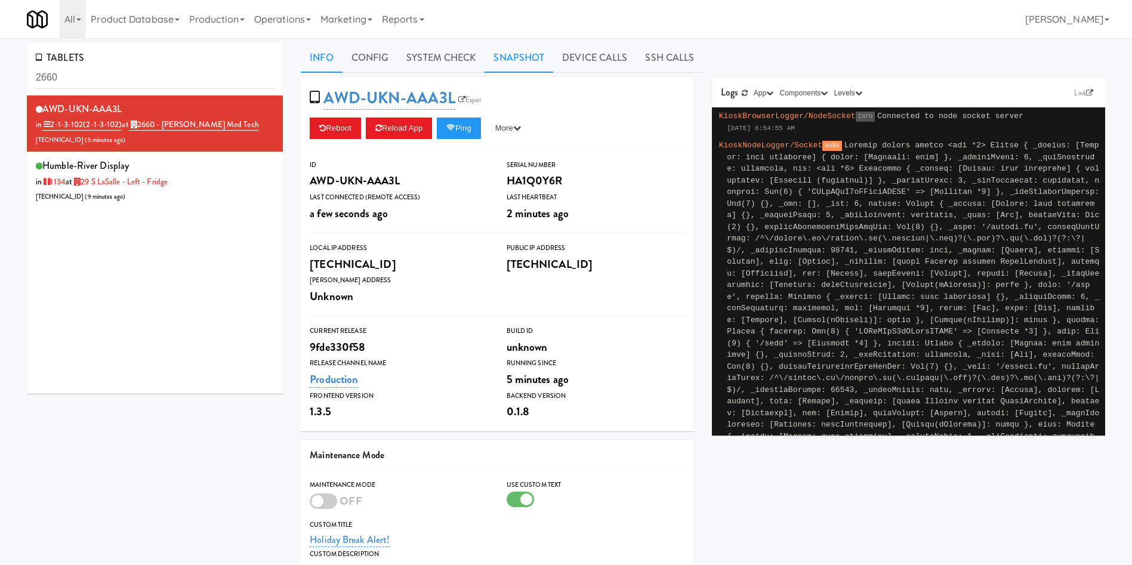
click at [502, 60] on link "Snapshot" at bounding box center [518, 58] width 69 height 30
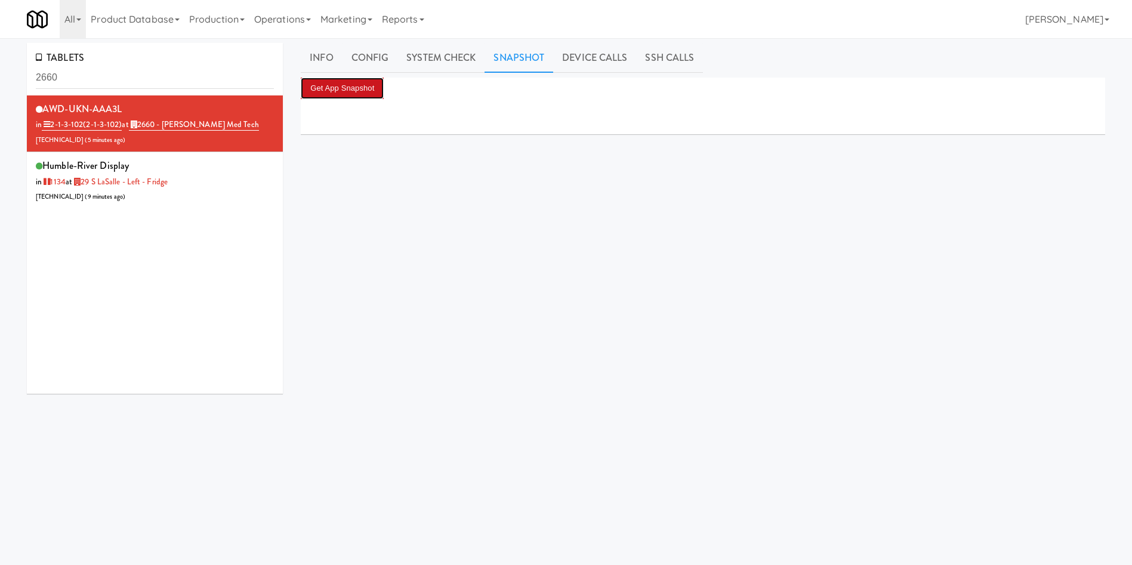
click at [364, 95] on button "Get App Snapshot" at bounding box center [342, 88] width 83 height 21
click at [455, 57] on link "System Check" at bounding box center [440, 58] width 87 height 30
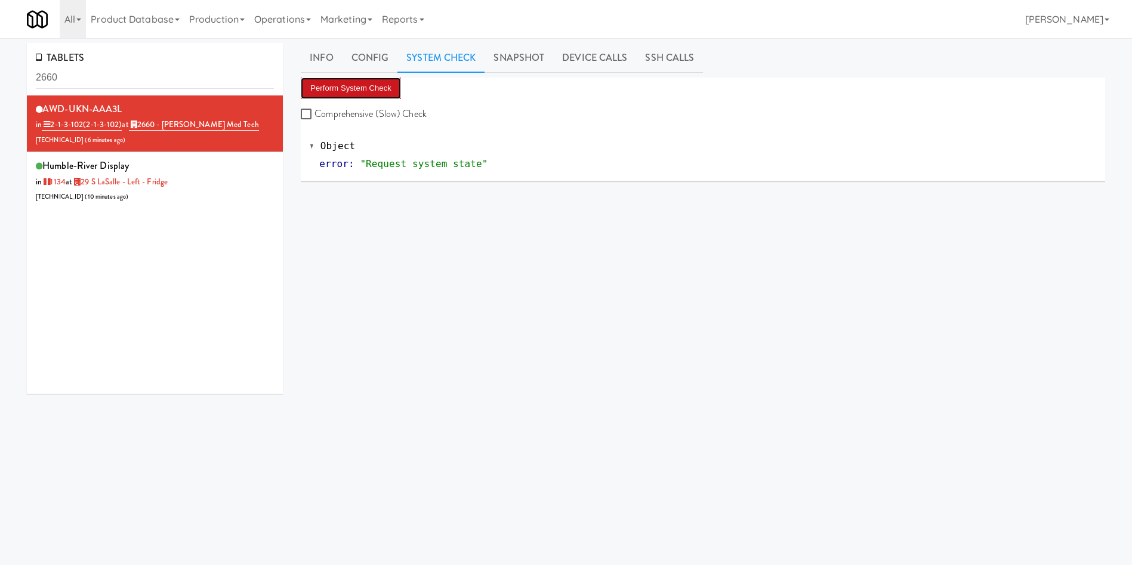
click at [354, 82] on button "Perform System Check" at bounding box center [351, 88] width 100 height 21
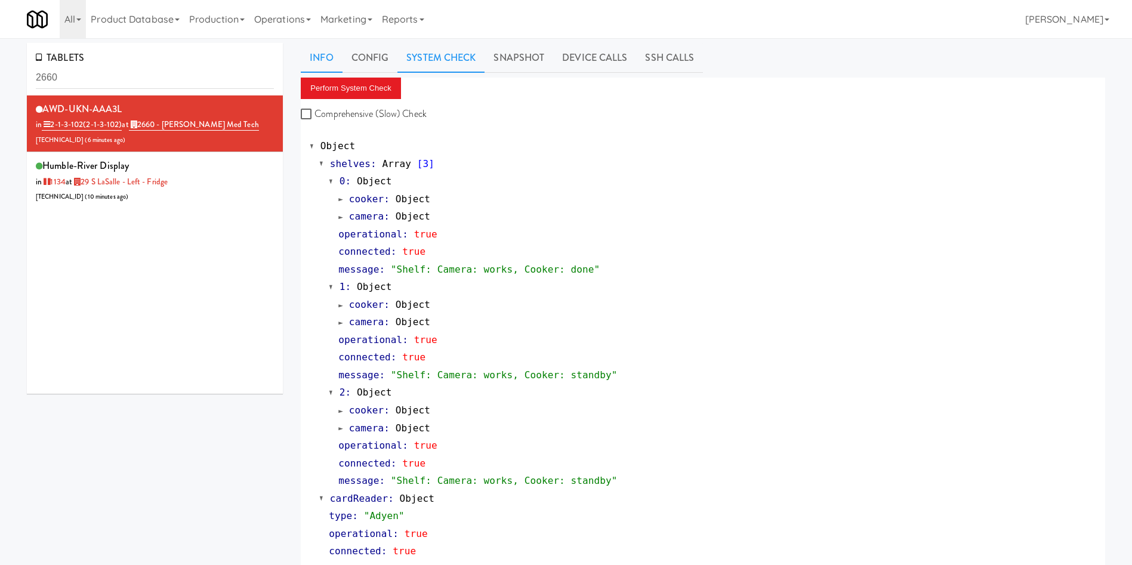
click at [326, 66] on link "Info" at bounding box center [321, 58] width 41 height 30
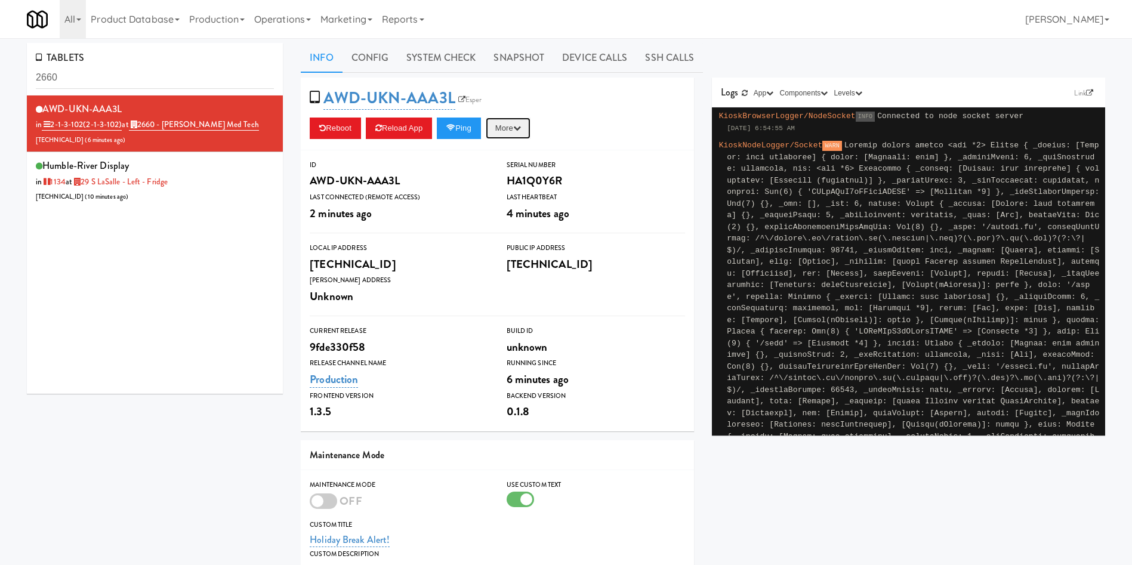
click at [530, 133] on button "More" at bounding box center [508, 128] width 45 height 21
click at [513, 168] on link "Restart Server" at bounding box center [481, 173] width 109 height 21
click at [327, 60] on link "Info" at bounding box center [321, 58] width 41 height 30
click at [507, 135] on button "More" at bounding box center [508, 128] width 45 height 21
click at [510, 175] on link "Restart Server" at bounding box center [481, 173] width 109 height 21
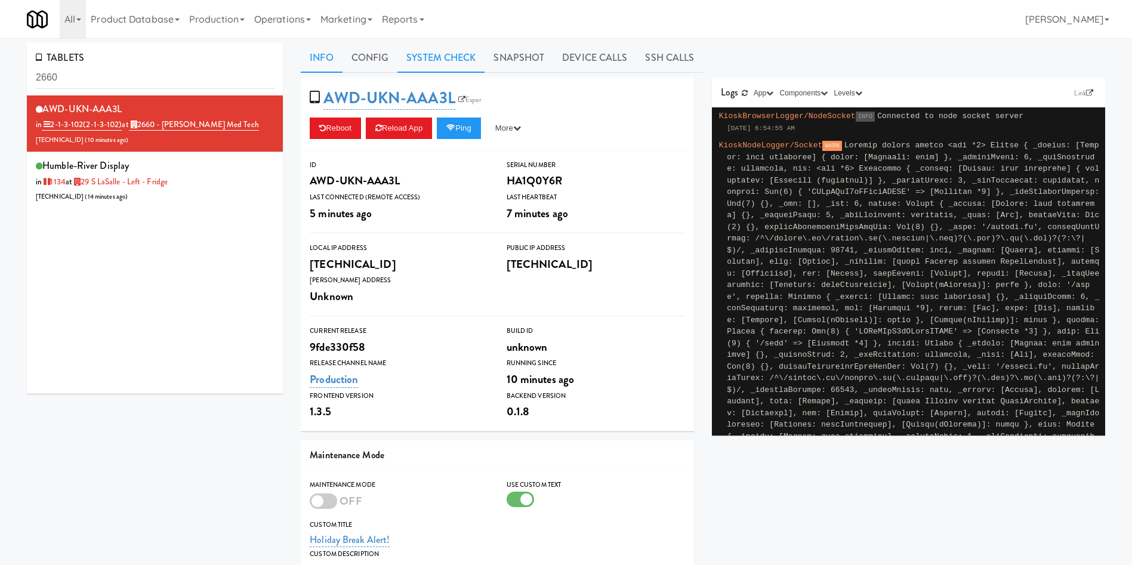
click at [448, 67] on link "System Check" at bounding box center [440, 58] width 87 height 30
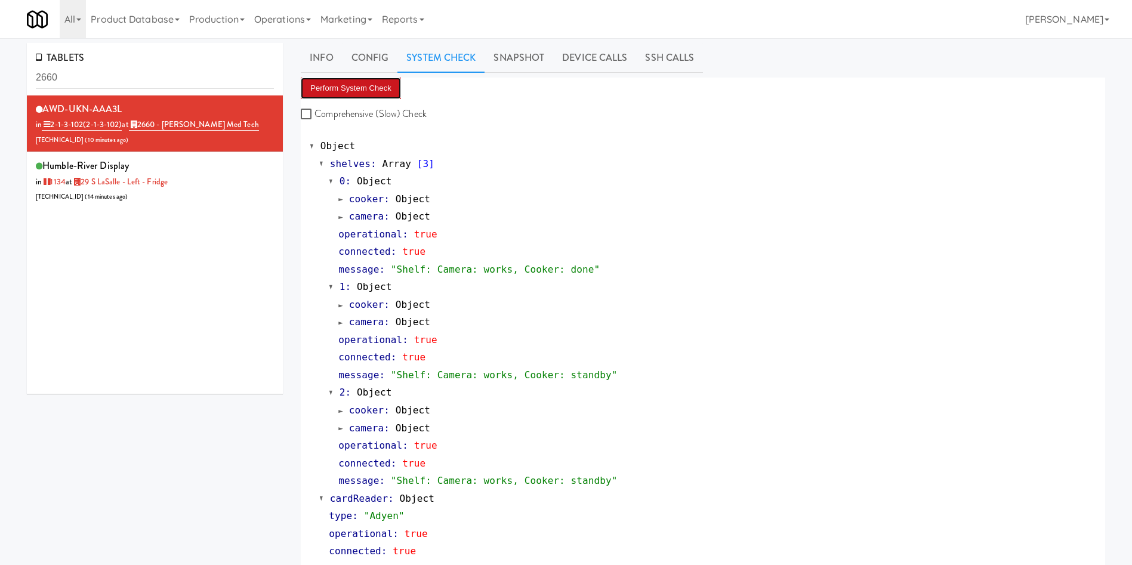
click at [380, 91] on button "Perform System Check" at bounding box center [351, 88] width 100 height 21
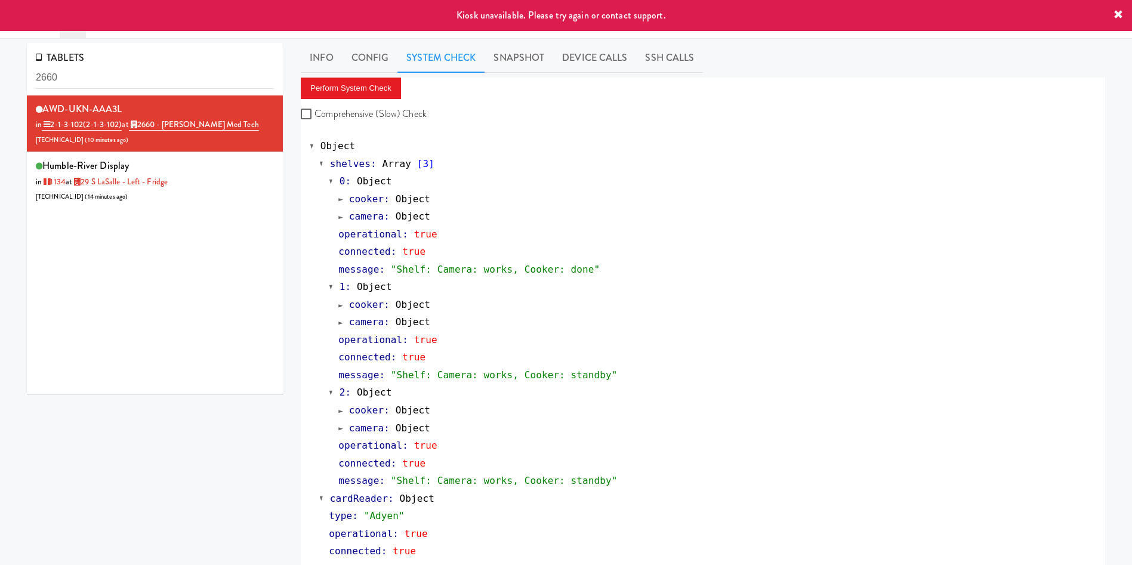
drag, startPoint x: 510, startPoint y: 53, endPoint x: 413, endPoint y: 53, distance: 97.2
click at [508, 52] on link "Snapshot" at bounding box center [518, 58] width 69 height 30
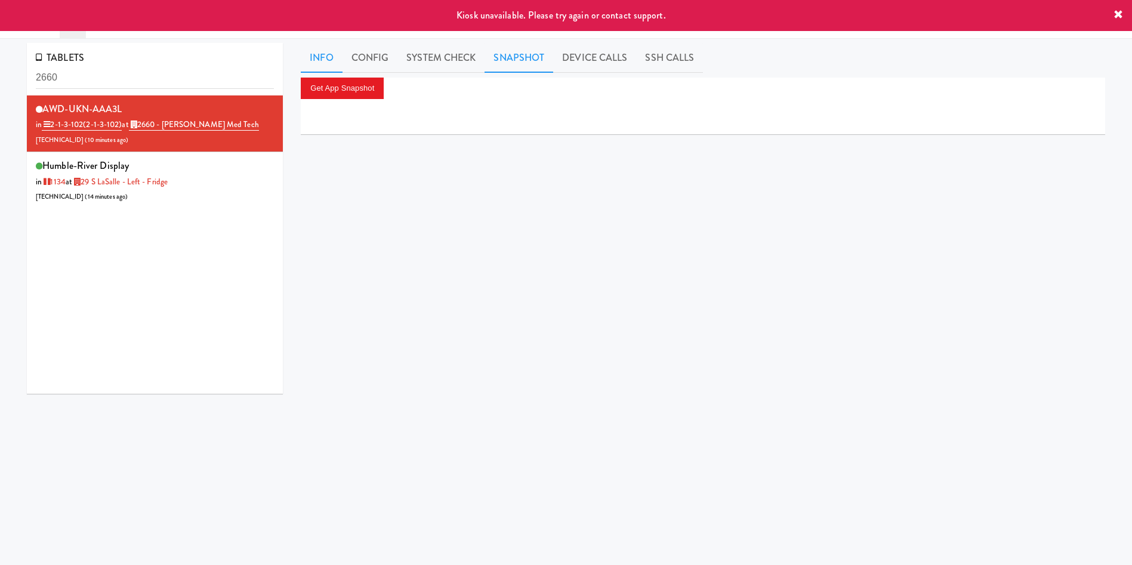
click at [314, 53] on link "Info" at bounding box center [321, 58] width 41 height 30
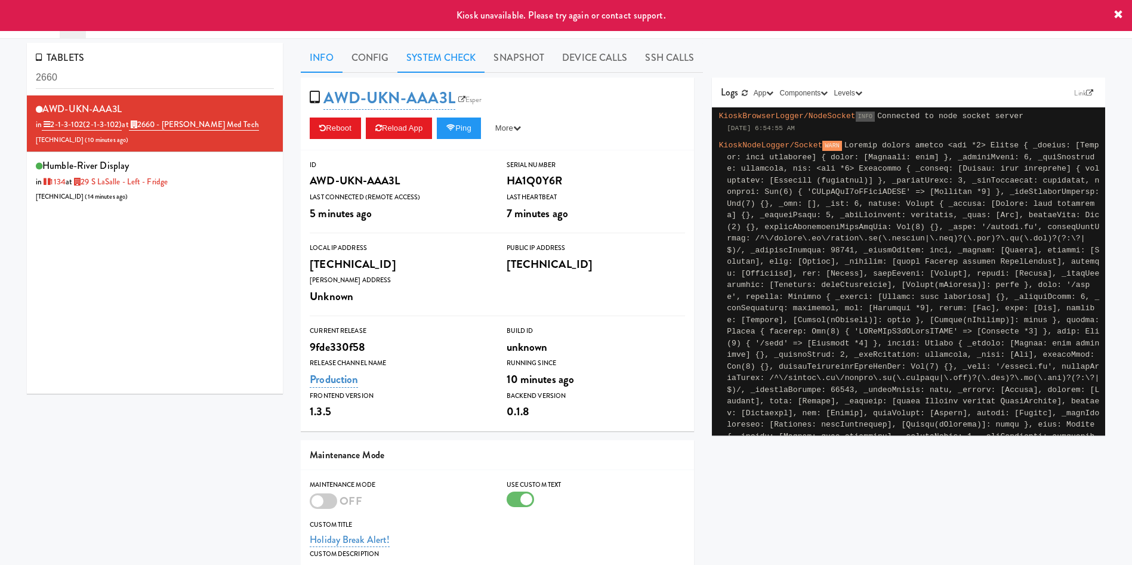
click at [427, 52] on link "System Check" at bounding box center [440, 58] width 87 height 30
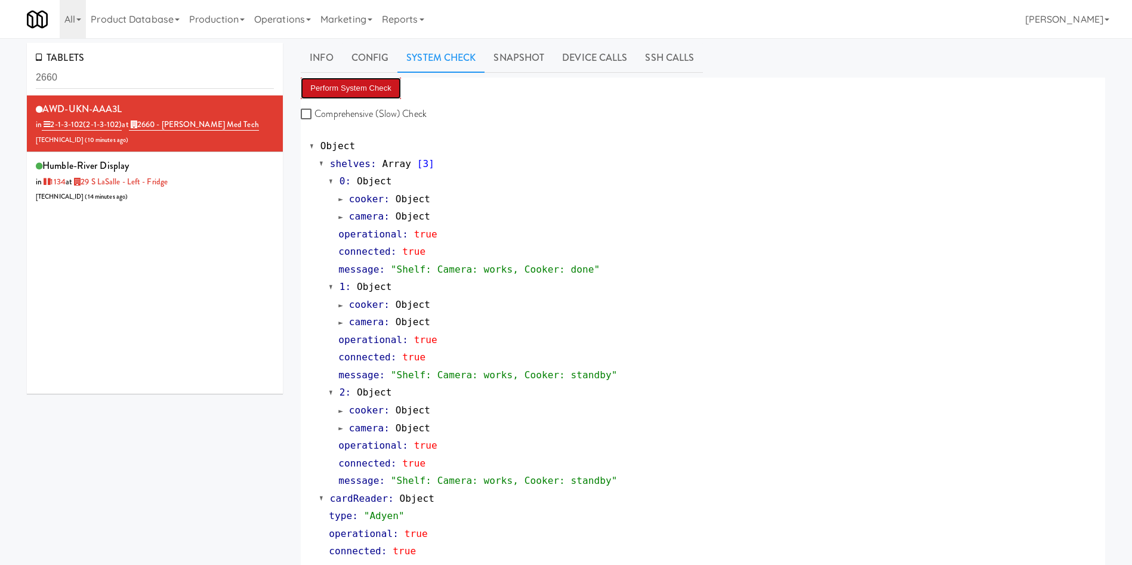
click at [379, 92] on button "Perform System Check" at bounding box center [351, 88] width 100 height 21
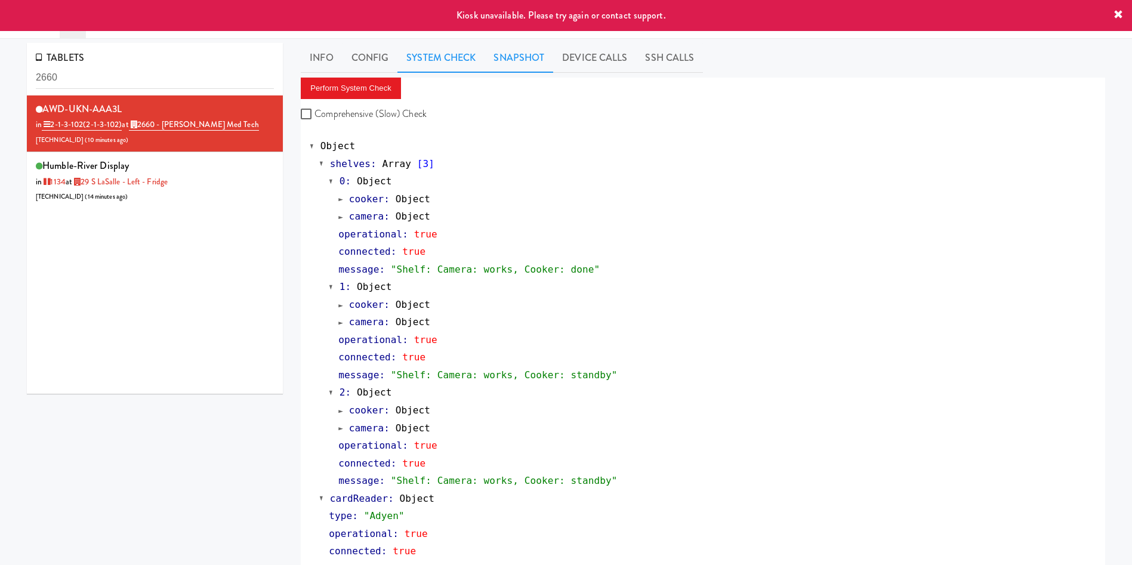
click at [510, 61] on link "Snapshot" at bounding box center [518, 58] width 69 height 30
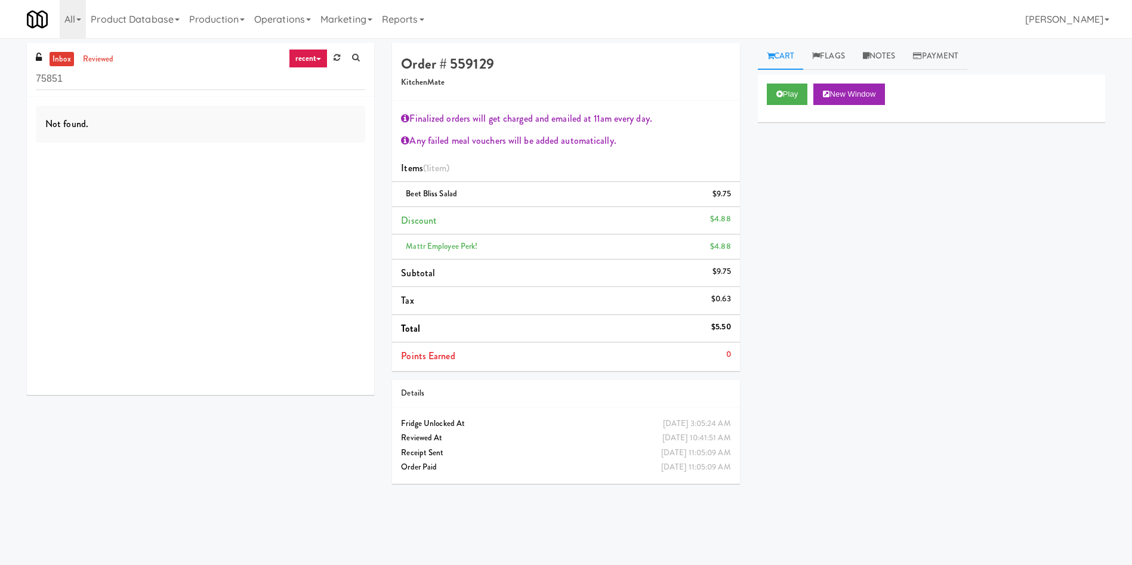
drag, startPoint x: 144, startPoint y: 77, endPoint x: 0, endPoint y: 77, distance: 143.8
click at [0, 77] on div "inbox reviewed recent all unclear take inventory issue suspicious failed recent…" at bounding box center [566, 282] width 1132 height 479
type input "2660"
click at [105, 63] on link "reviewed" at bounding box center [98, 59] width 37 height 15
